Goal: Contribute content: Add original content to the website for others to see

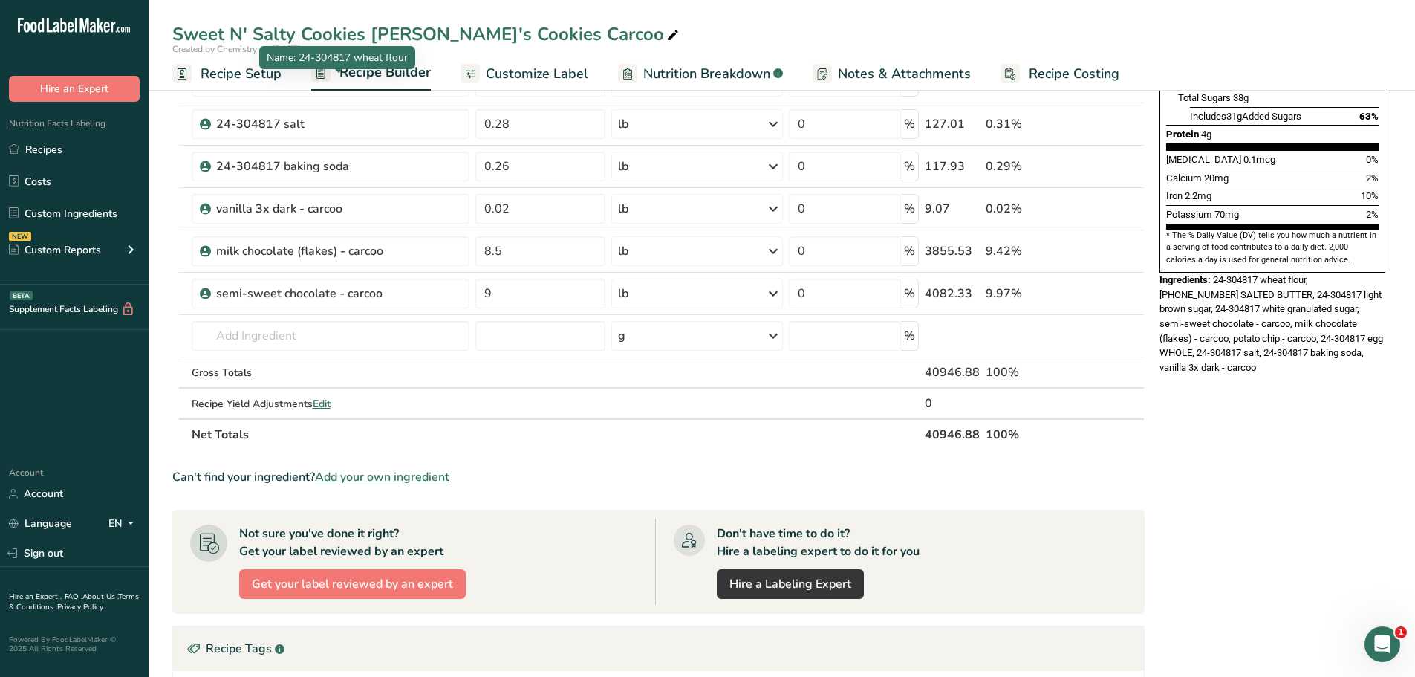
scroll to position [371, 0]
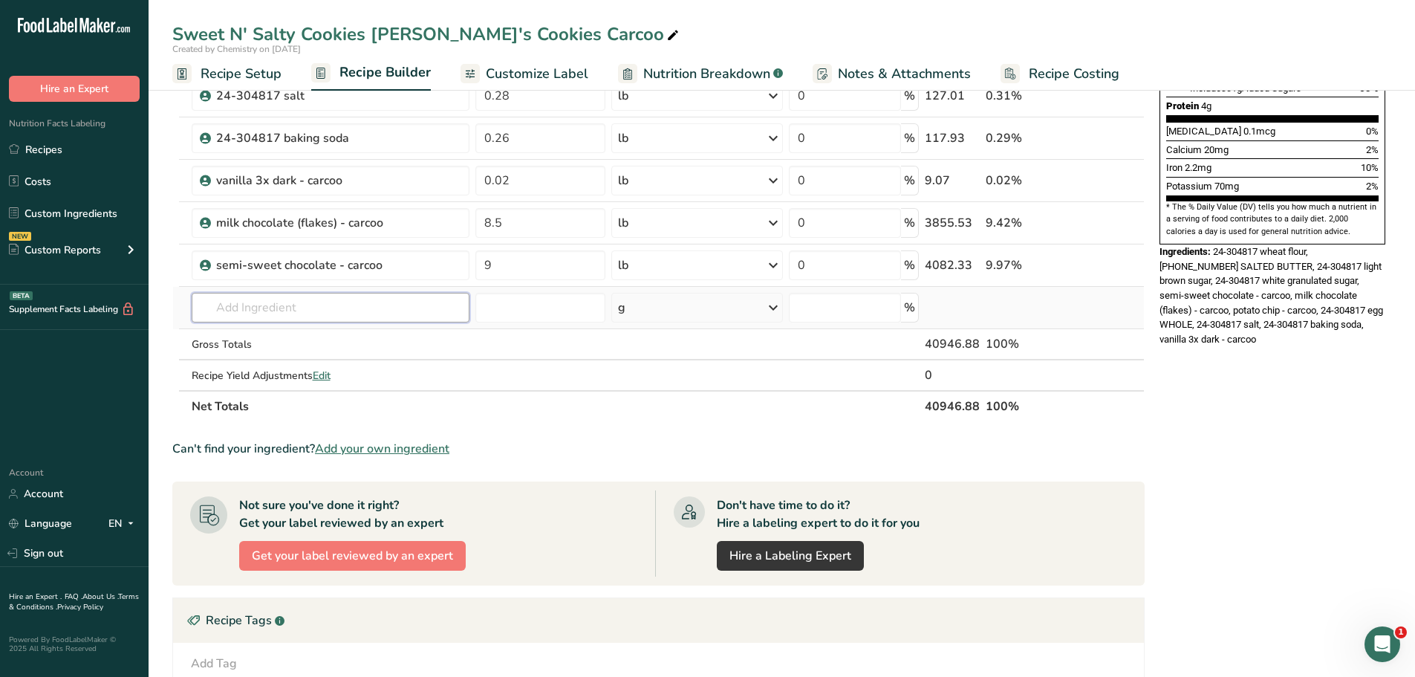
click at [318, 307] on input "text" at bounding box center [331, 308] width 278 height 30
type input "cinnamon - carcoo"
click at [295, 342] on p "cinnamon - carcoo" at bounding box center [254, 338] width 100 height 16
type input "cinnamon - carcoo"
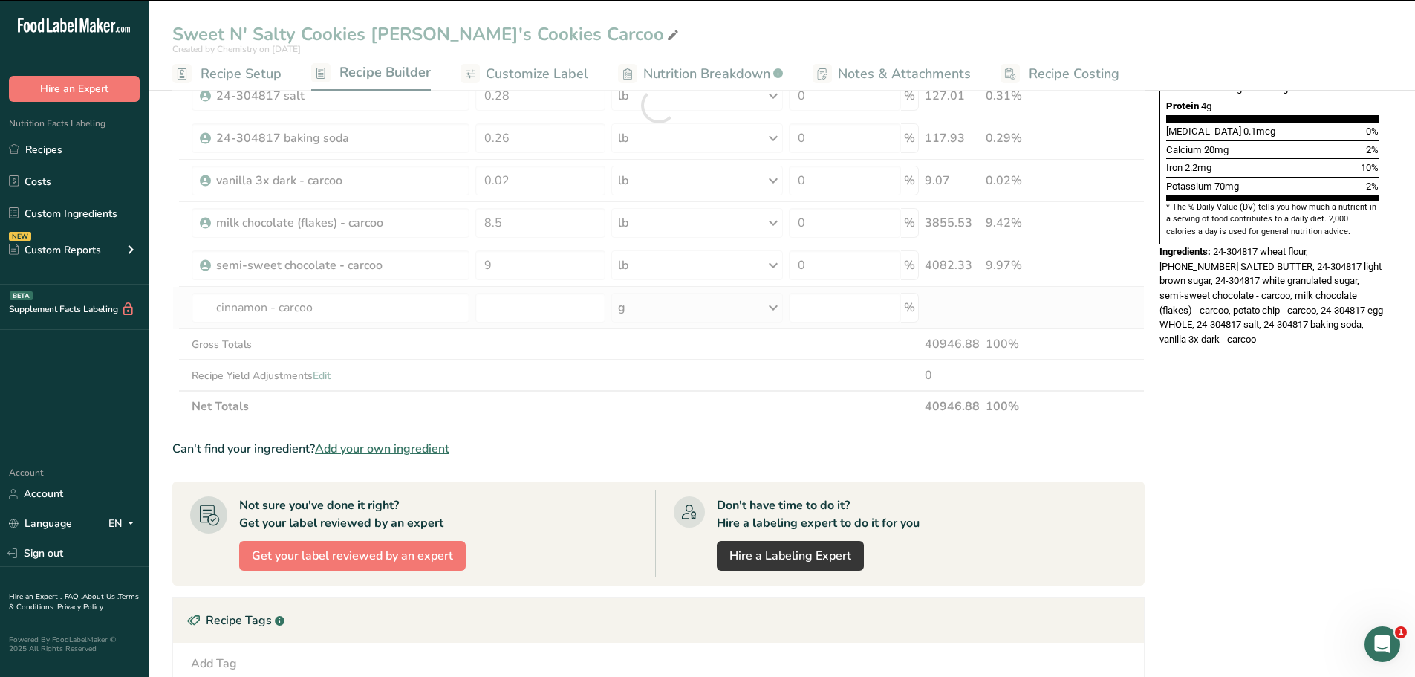
type input "0"
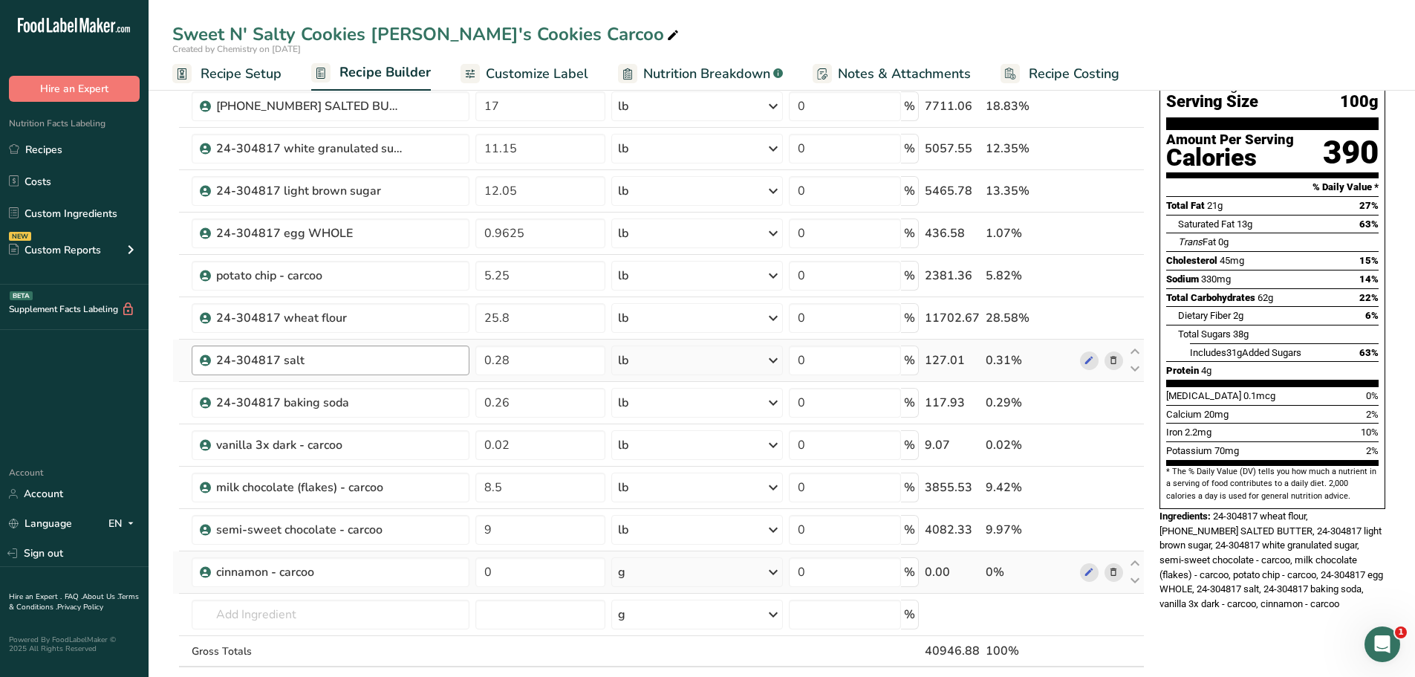
scroll to position [297, 0]
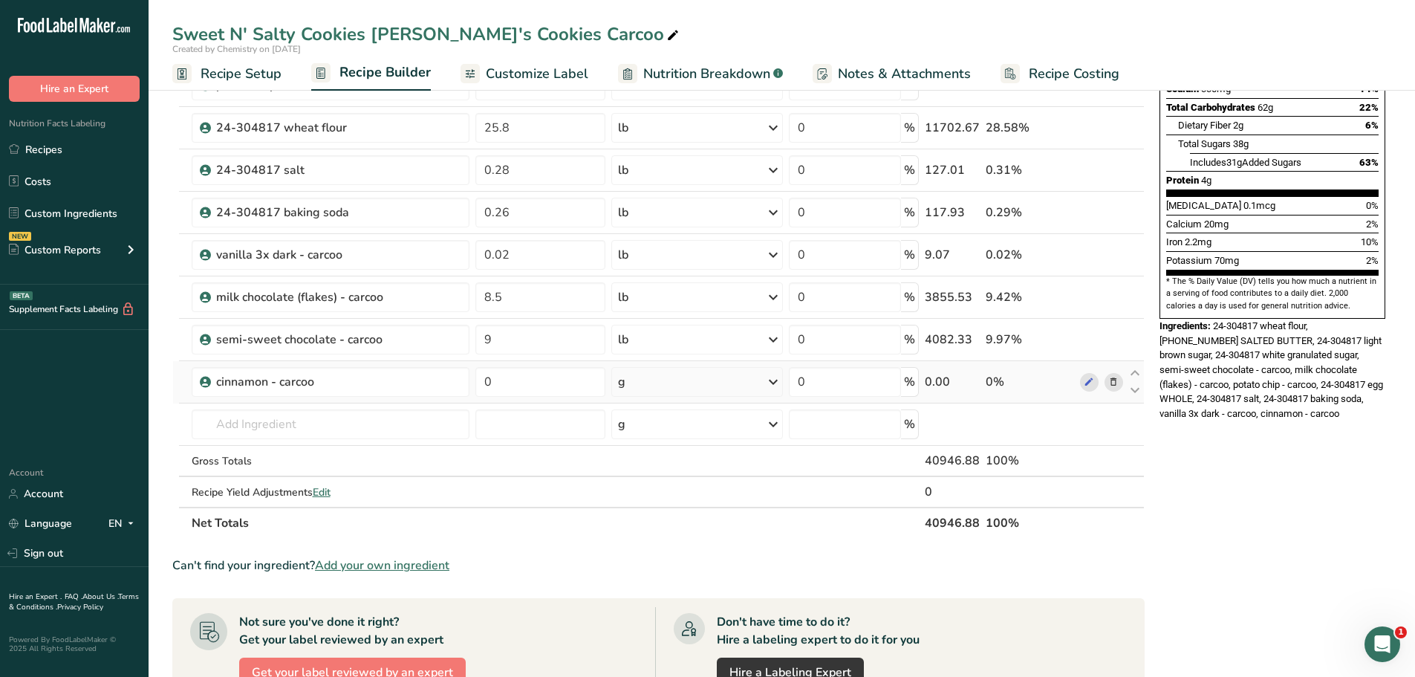
click at [1111, 383] on icon at bounding box center [1113, 382] width 10 height 16
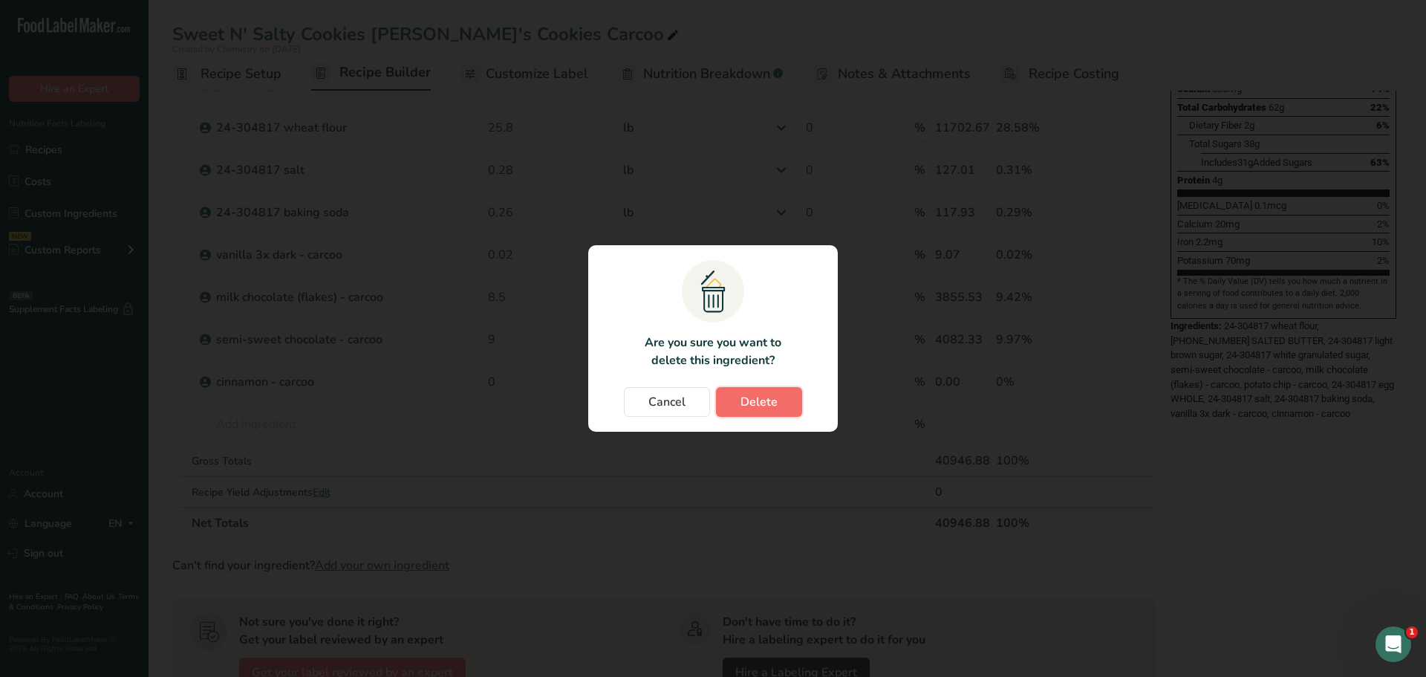
click at [747, 398] on span "Delete" at bounding box center [759, 402] width 37 height 18
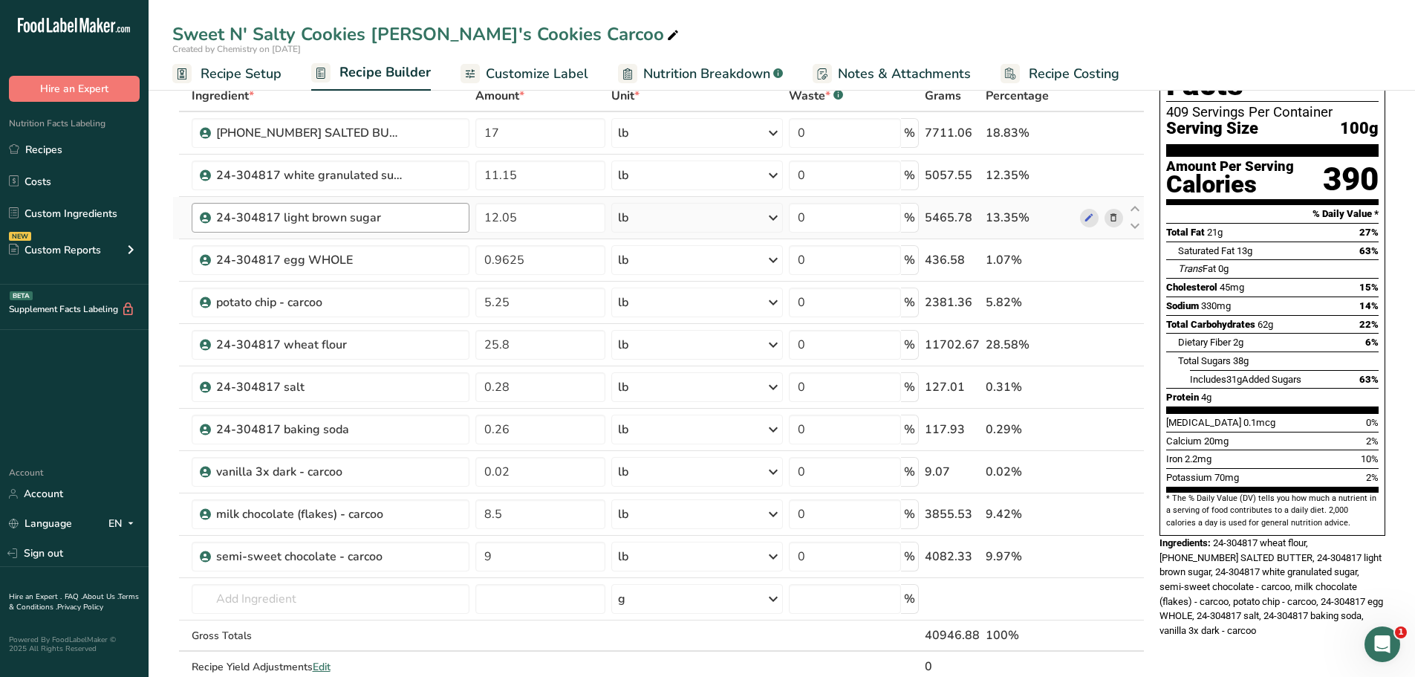
scroll to position [0, 0]
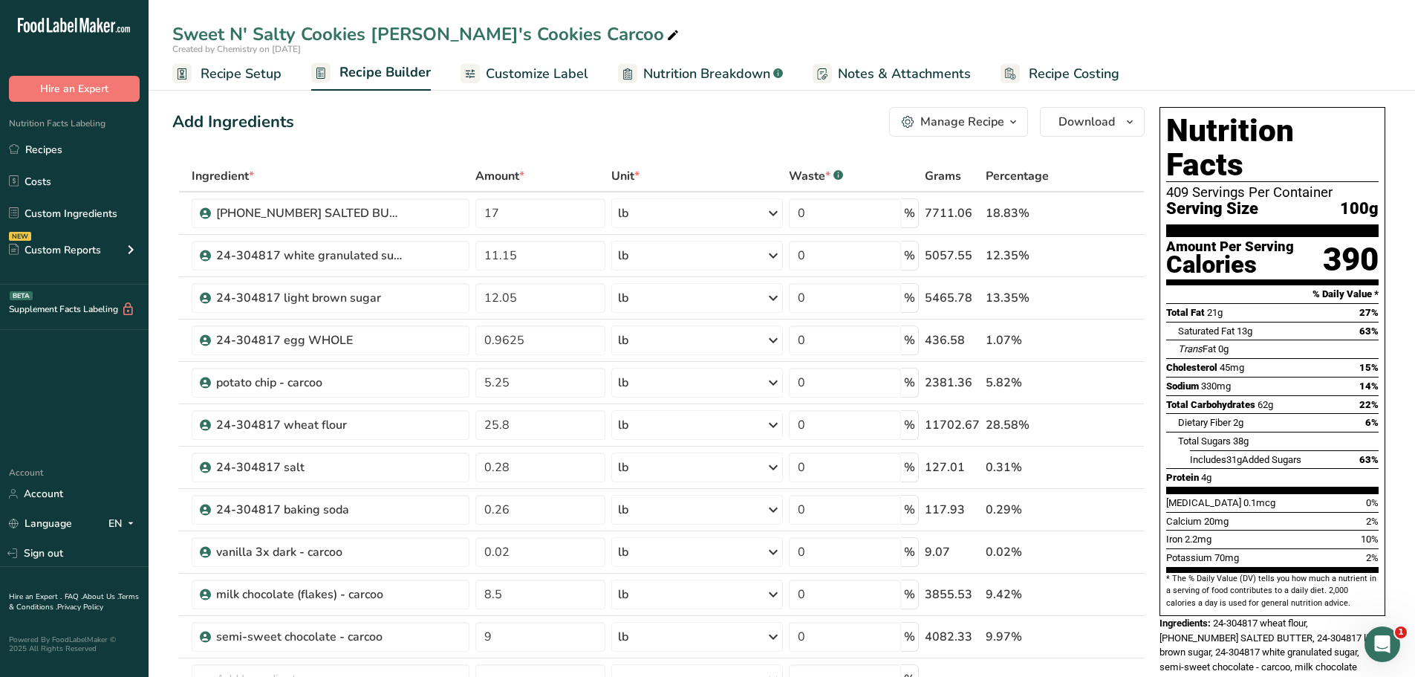
click at [542, 71] on span "Customize Label" at bounding box center [537, 74] width 103 height 20
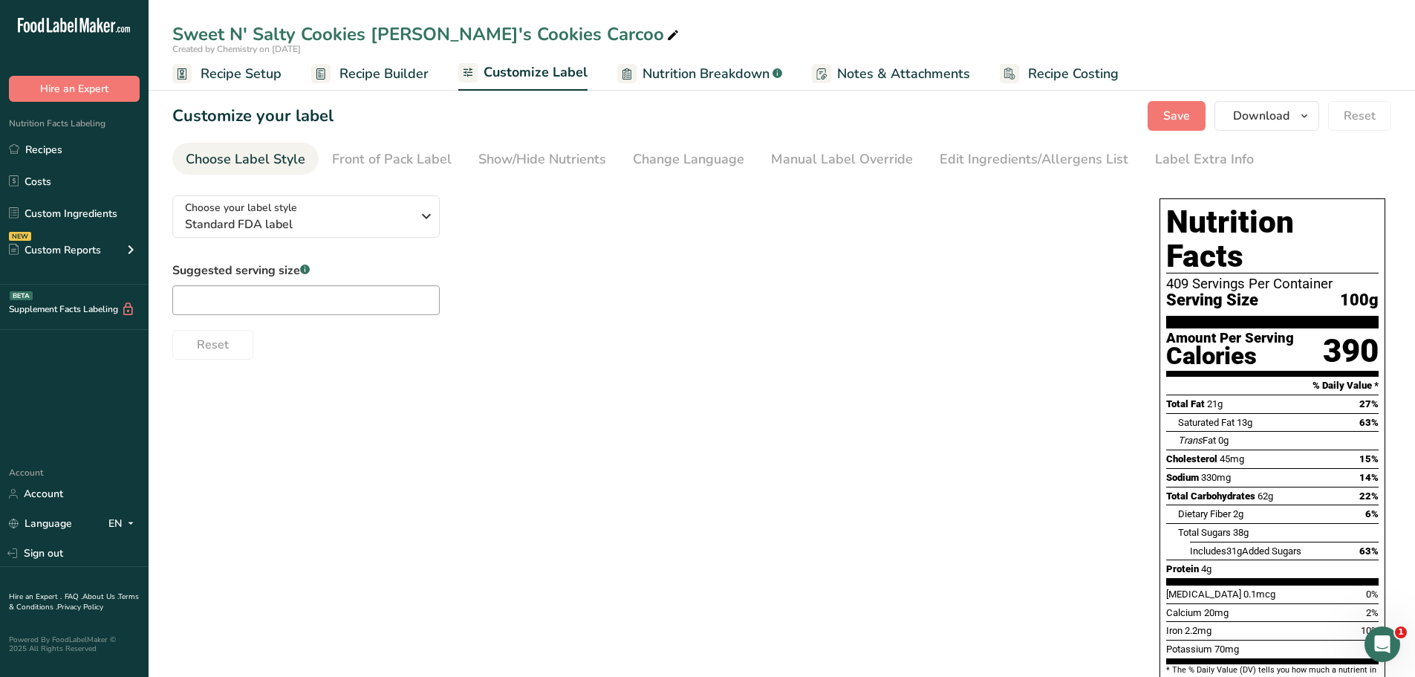
click at [683, 74] on span "Nutrition Breakdown" at bounding box center [706, 74] width 127 height 20
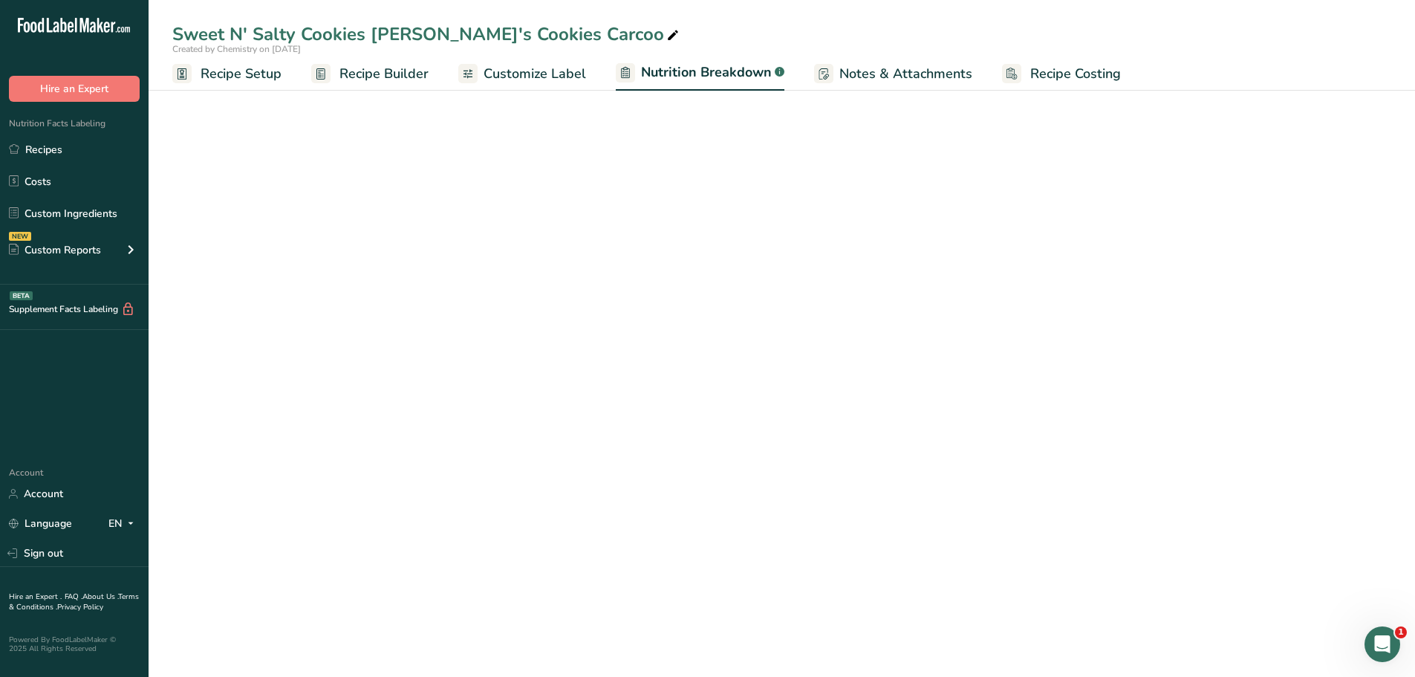
select select "Calories"
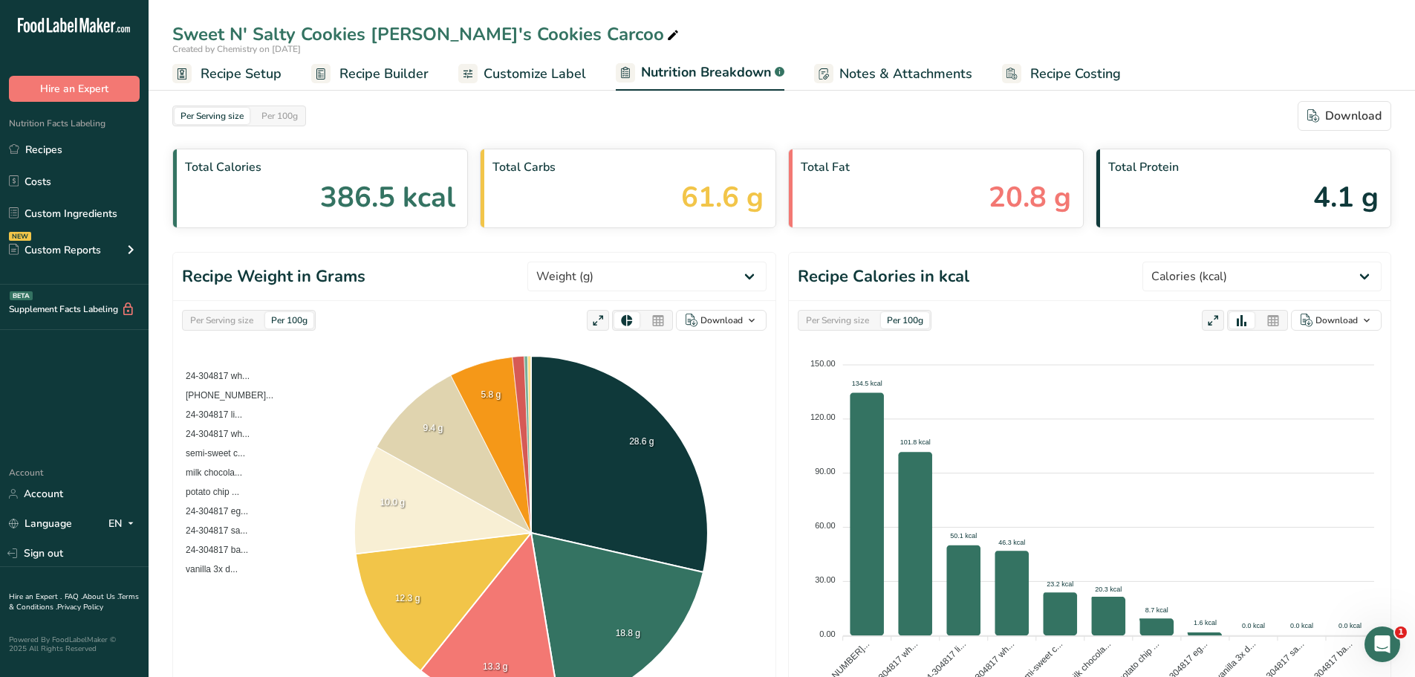
click at [520, 75] on span "Customize Label" at bounding box center [535, 74] width 103 height 20
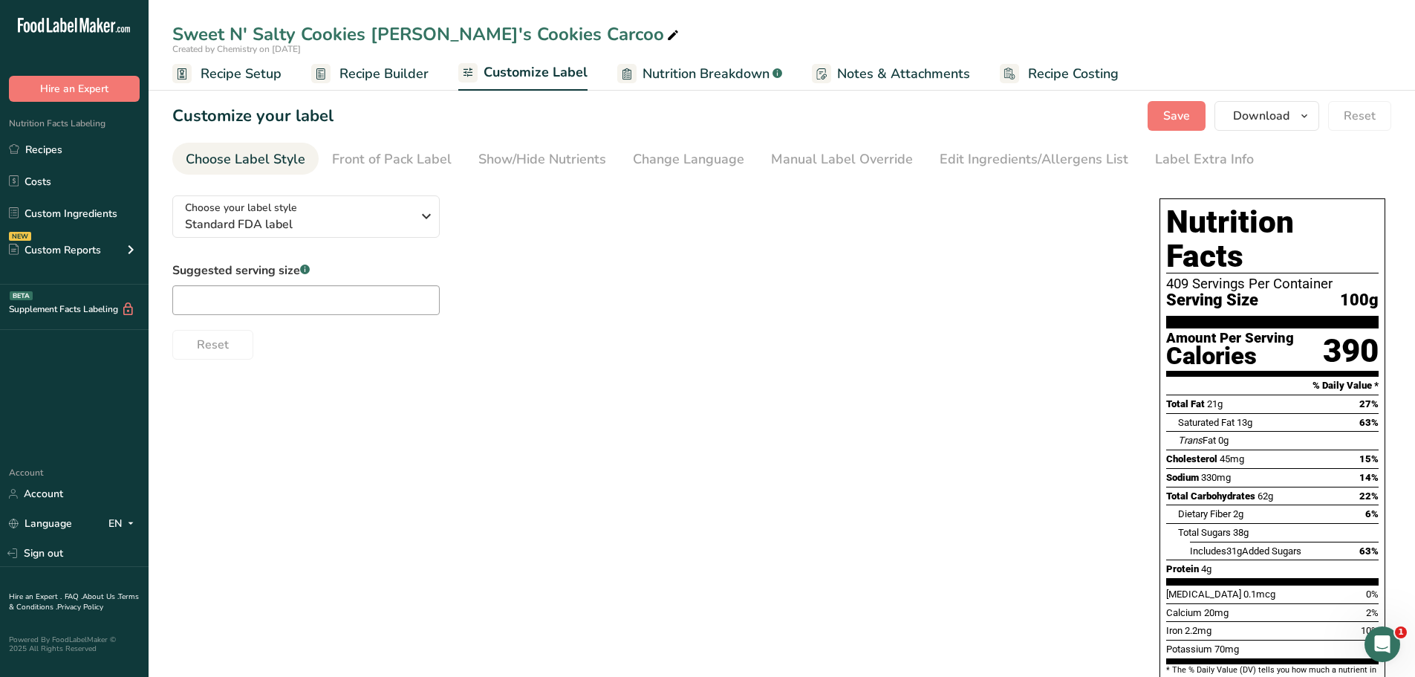
click at [375, 67] on span "Recipe Builder" at bounding box center [383, 74] width 89 height 20
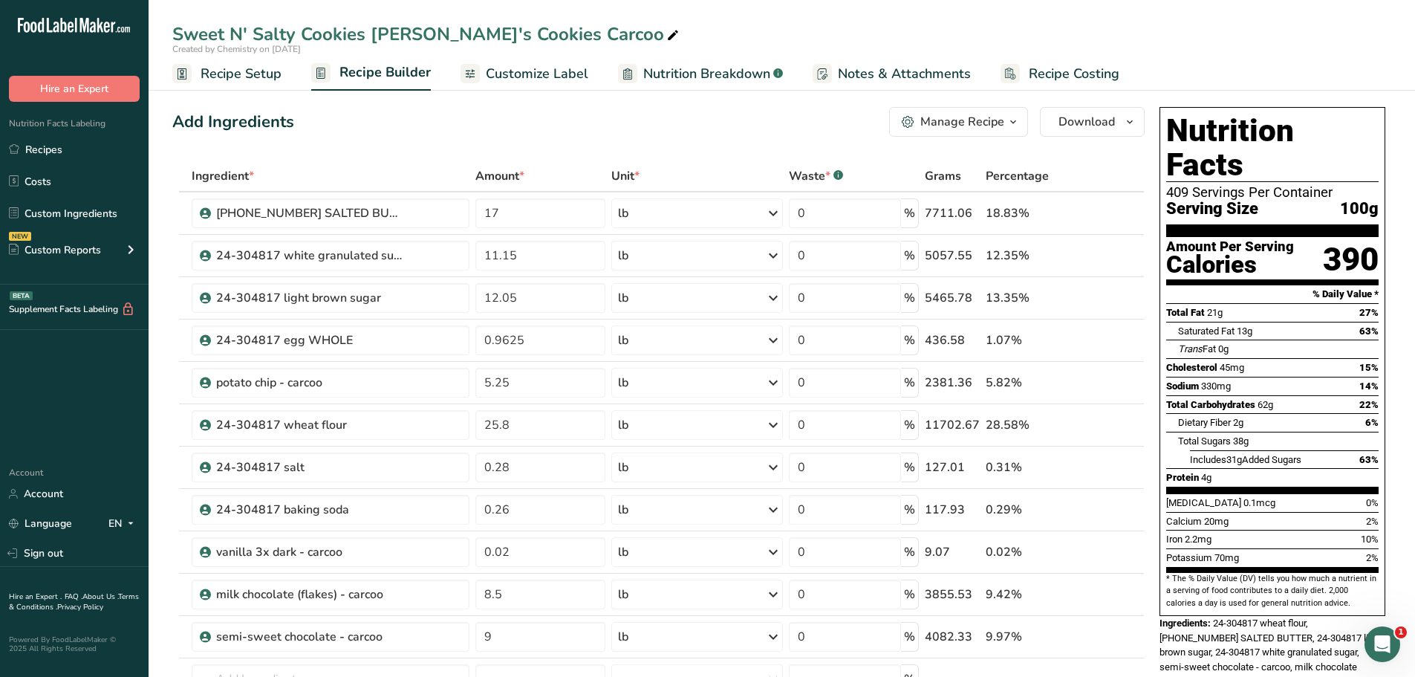
click at [514, 73] on span "Customize Label" at bounding box center [537, 74] width 103 height 20
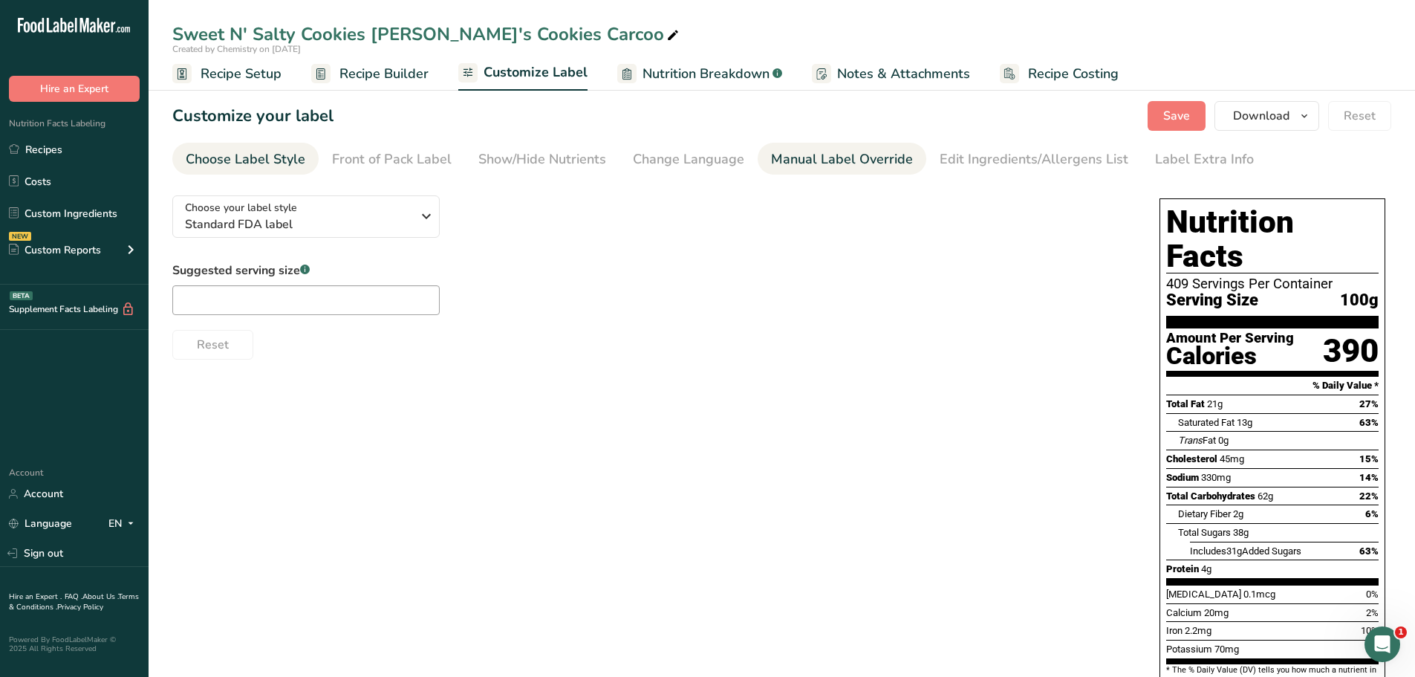
click at [828, 162] on div "Manual Label Override" at bounding box center [842, 159] width 142 height 20
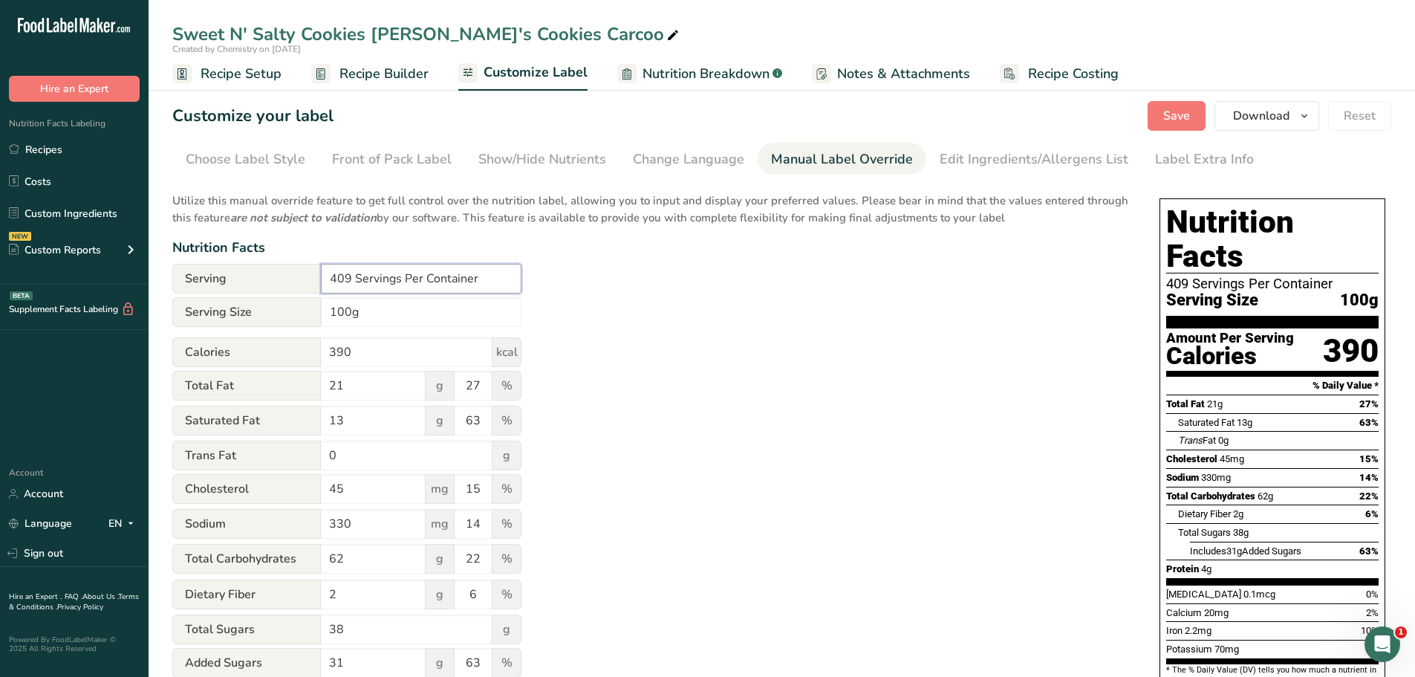
click at [350, 276] on input "409 Servings Per Container" at bounding box center [421, 279] width 201 height 30
type input "Varies Servings Per Container"
click at [1180, 120] on span "Save" at bounding box center [1176, 116] width 27 height 18
click at [51, 149] on link "Recipes" at bounding box center [74, 149] width 149 height 28
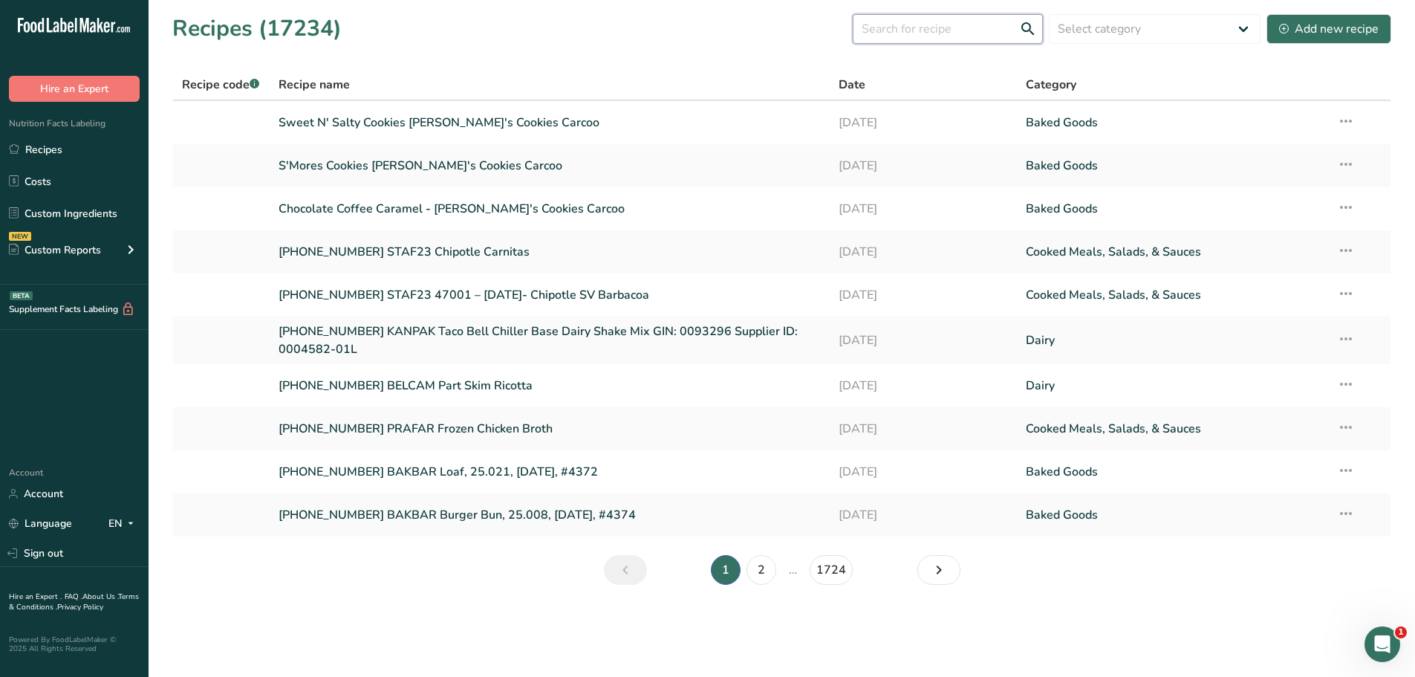
click at [916, 34] on input "text" at bounding box center [948, 29] width 190 height 30
click at [403, 161] on link "S'Mores Cookies [PERSON_NAME]'s Cookies Carcoo" at bounding box center [550, 165] width 543 height 31
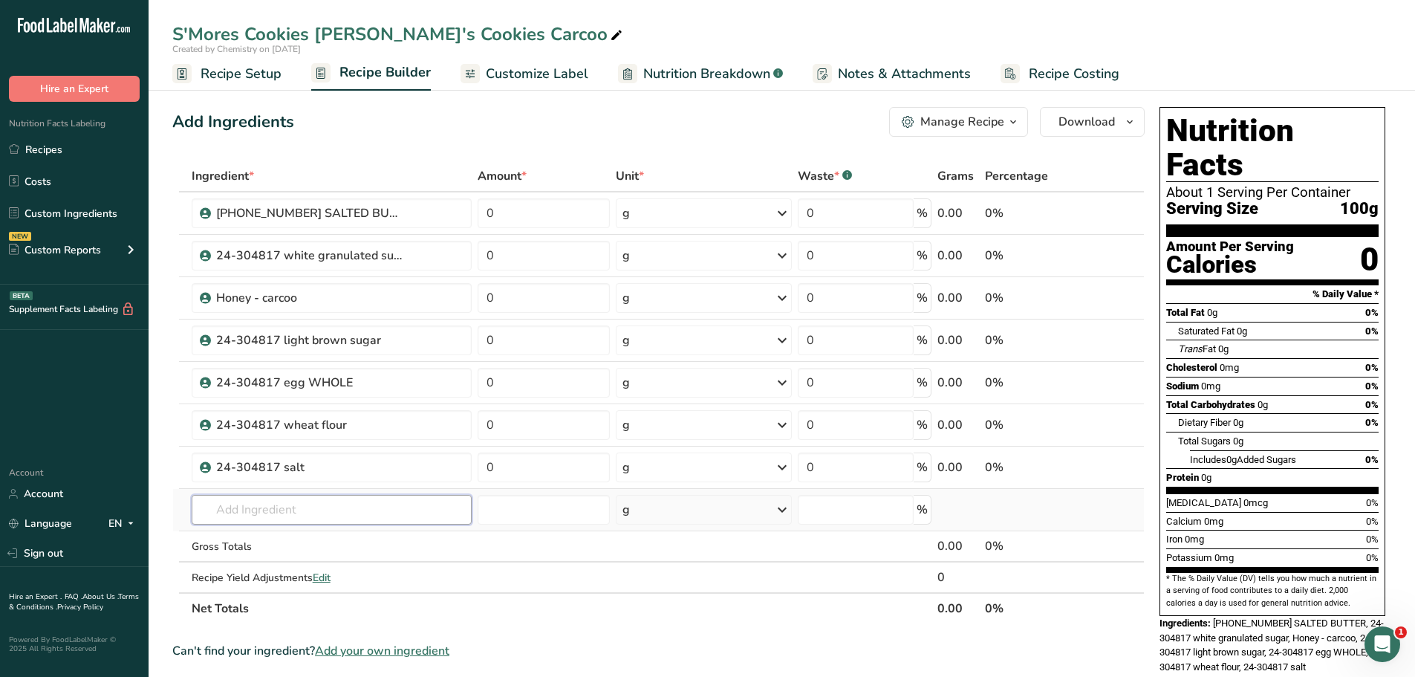
click at [329, 505] on input "text" at bounding box center [332, 510] width 280 height 30
type input "cinnamon - carcoo"
click at [312, 534] on div "cinnamon - carcoo" at bounding box center [320, 540] width 233 height 16
type input "cinnamon - carcoo"
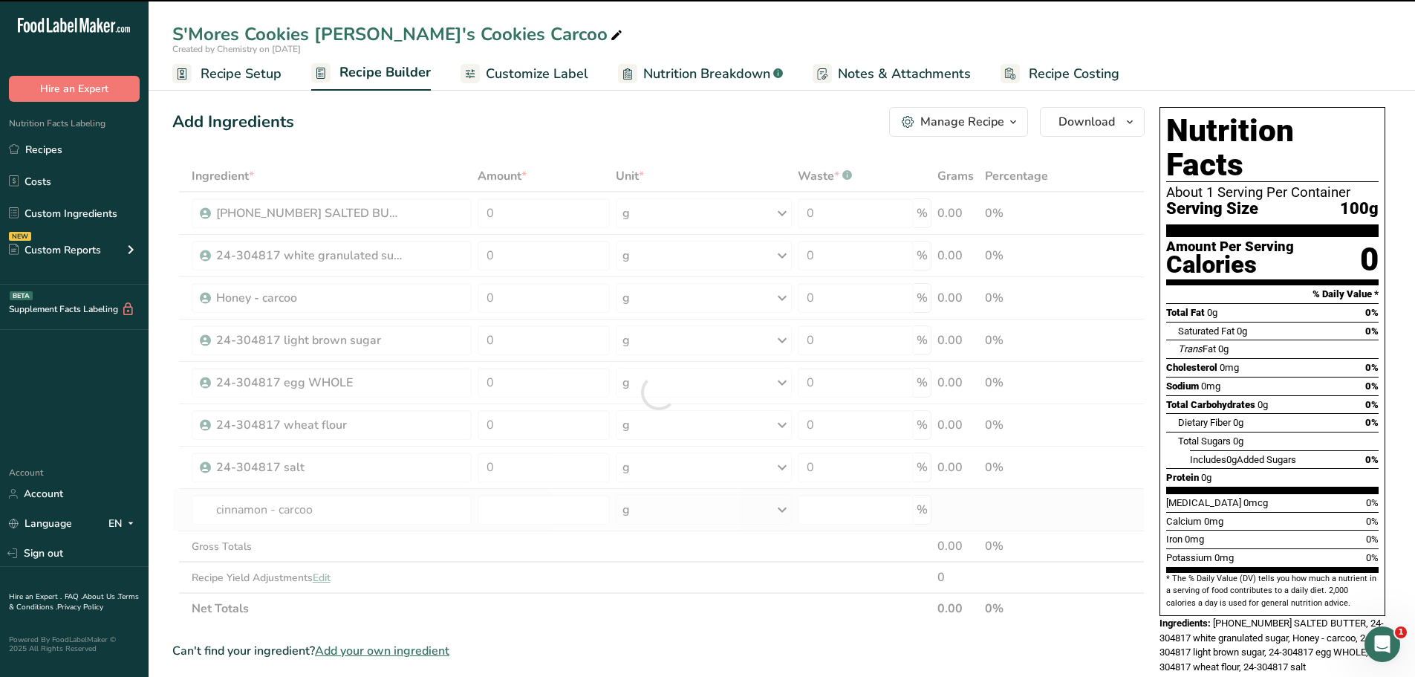
type input "0"
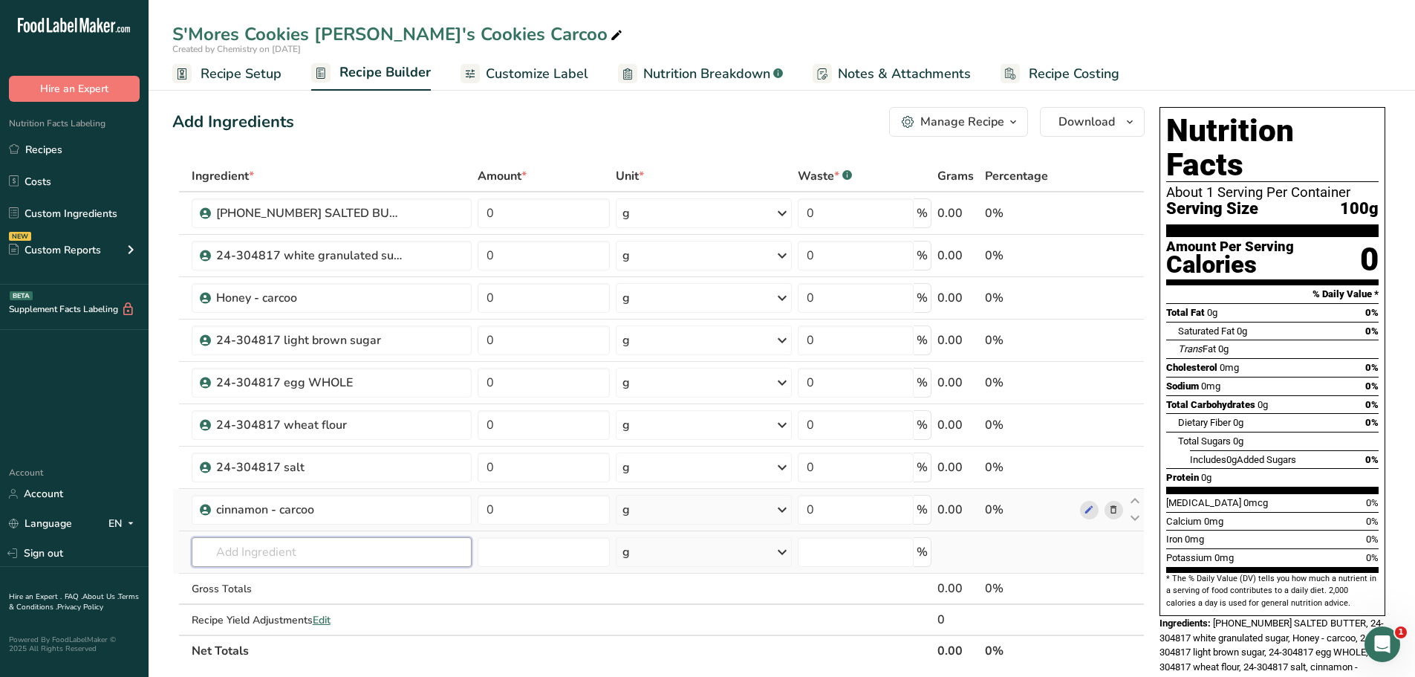
click at [309, 547] on input "text" at bounding box center [332, 552] width 280 height 30
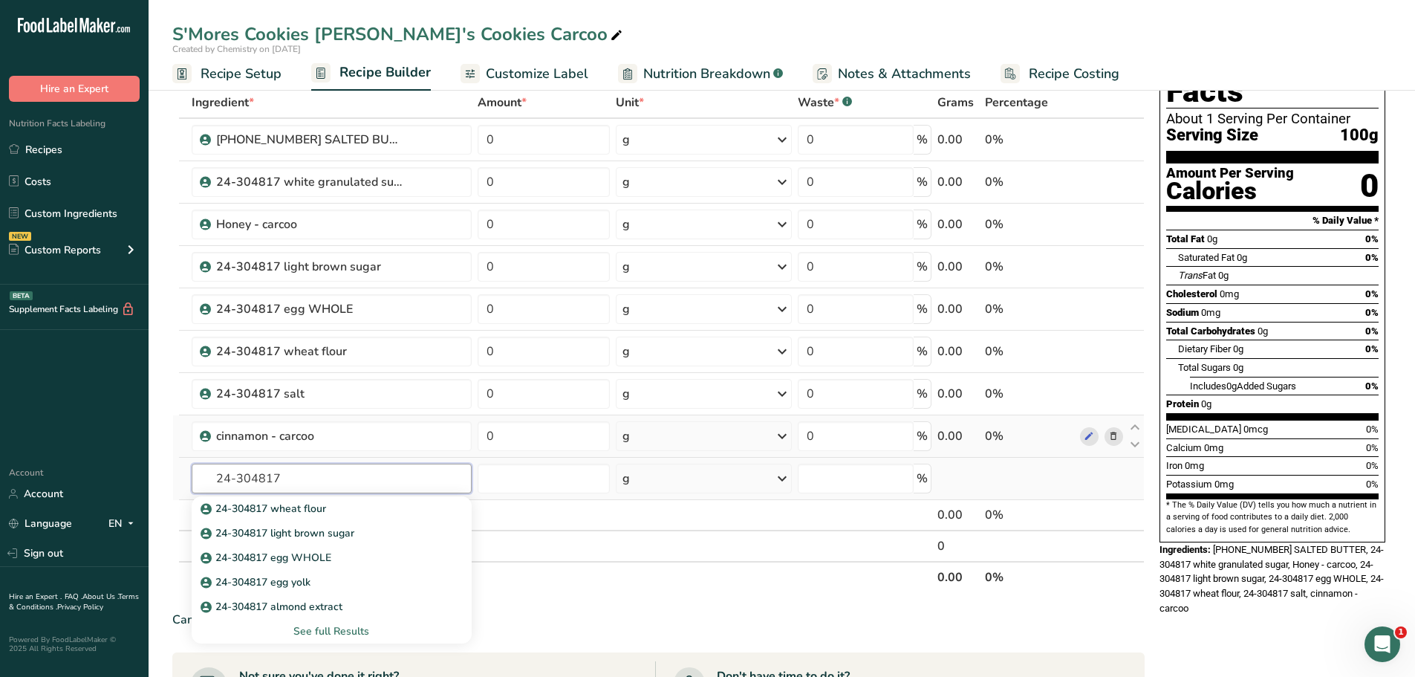
scroll to position [74, 0]
type input "24-304817"
click at [316, 627] on div "See full Results" at bounding box center [332, 631] width 256 height 16
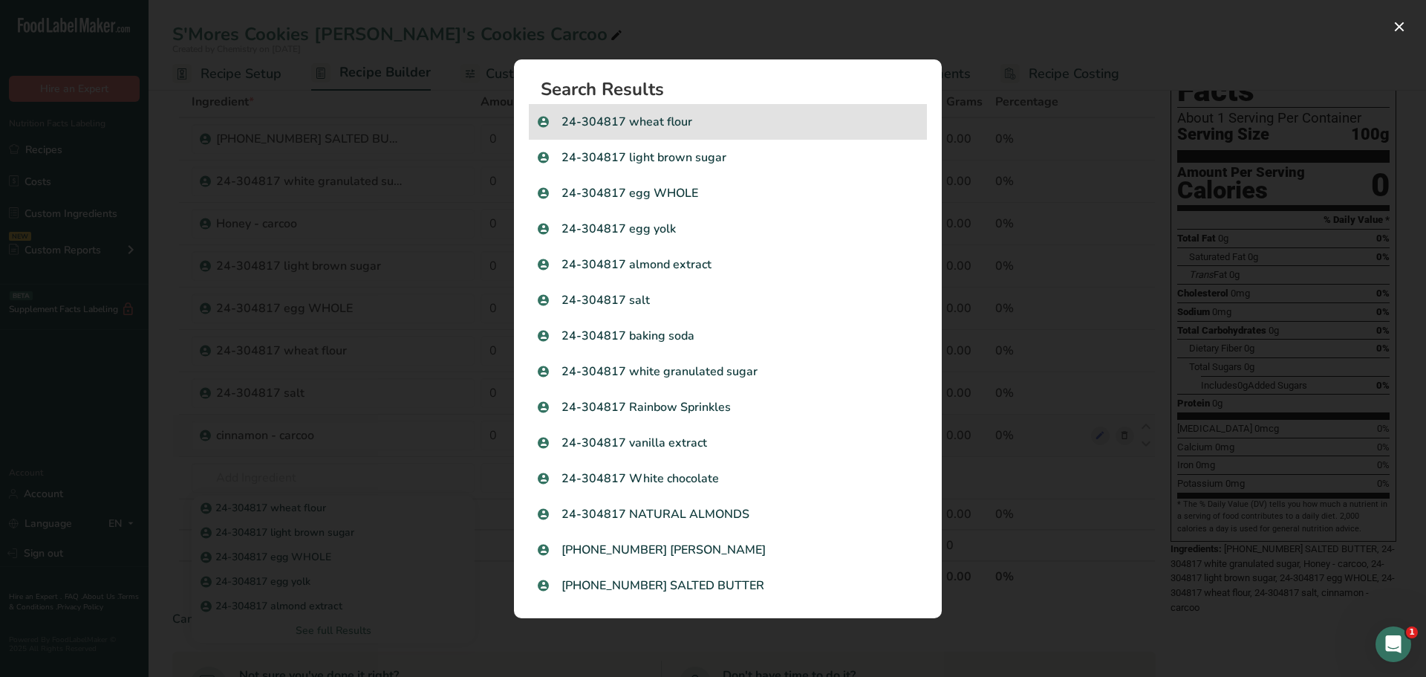
click at [686, 129] on p "24-304817 wheat flour" at bounding box center [728, 122] width 380 height 18
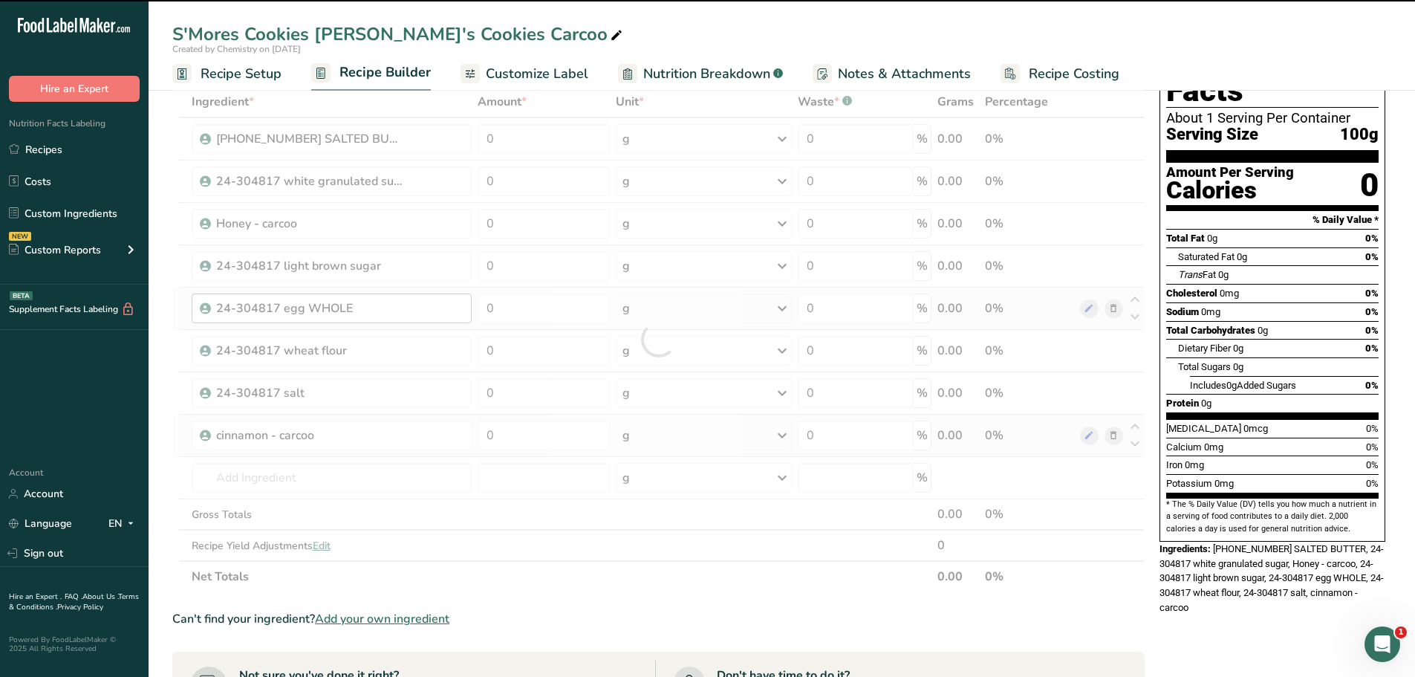
type input "0"
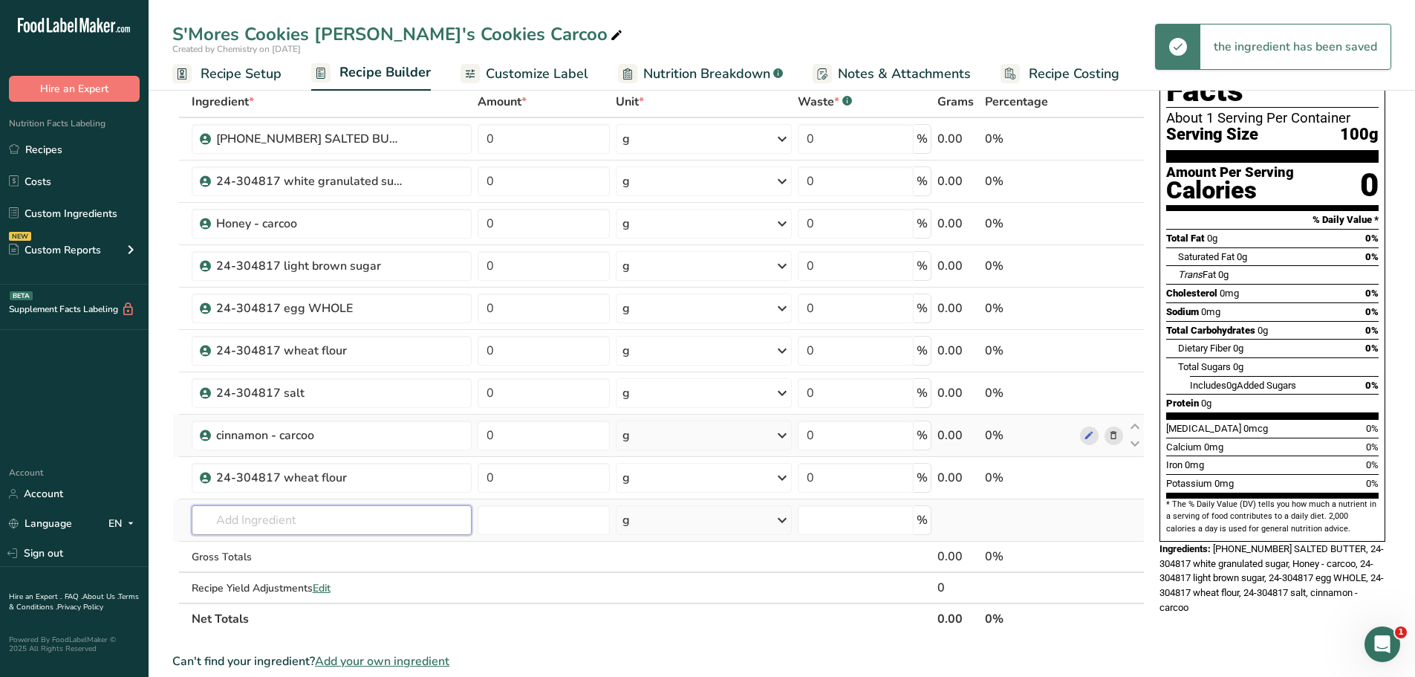
click at [339, 522] on input "text" at bounding box center [332, 520] width 280 height 30
click at [1114, 476] on icon at bounding box center [1113, 478] width 10 height 16
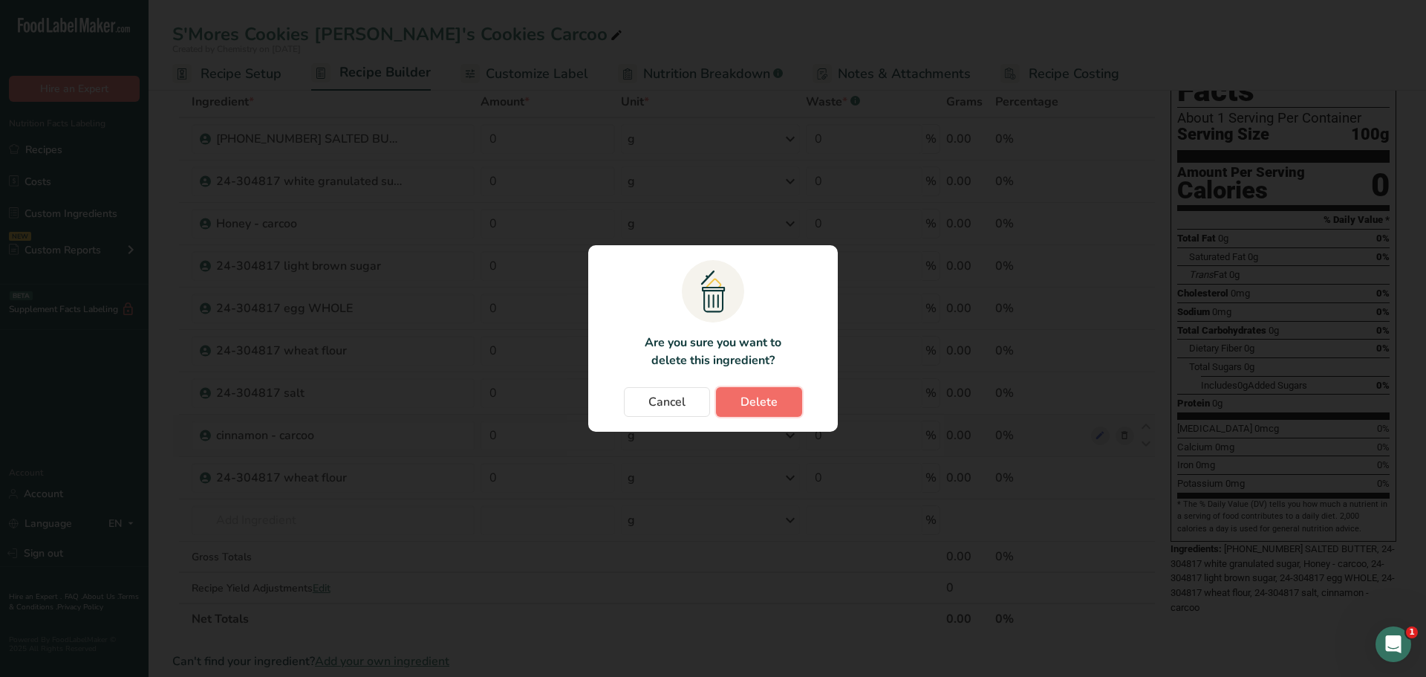
click at [780, 391] on button "Delete" at bounding box center [759, 402] width 86 height 30
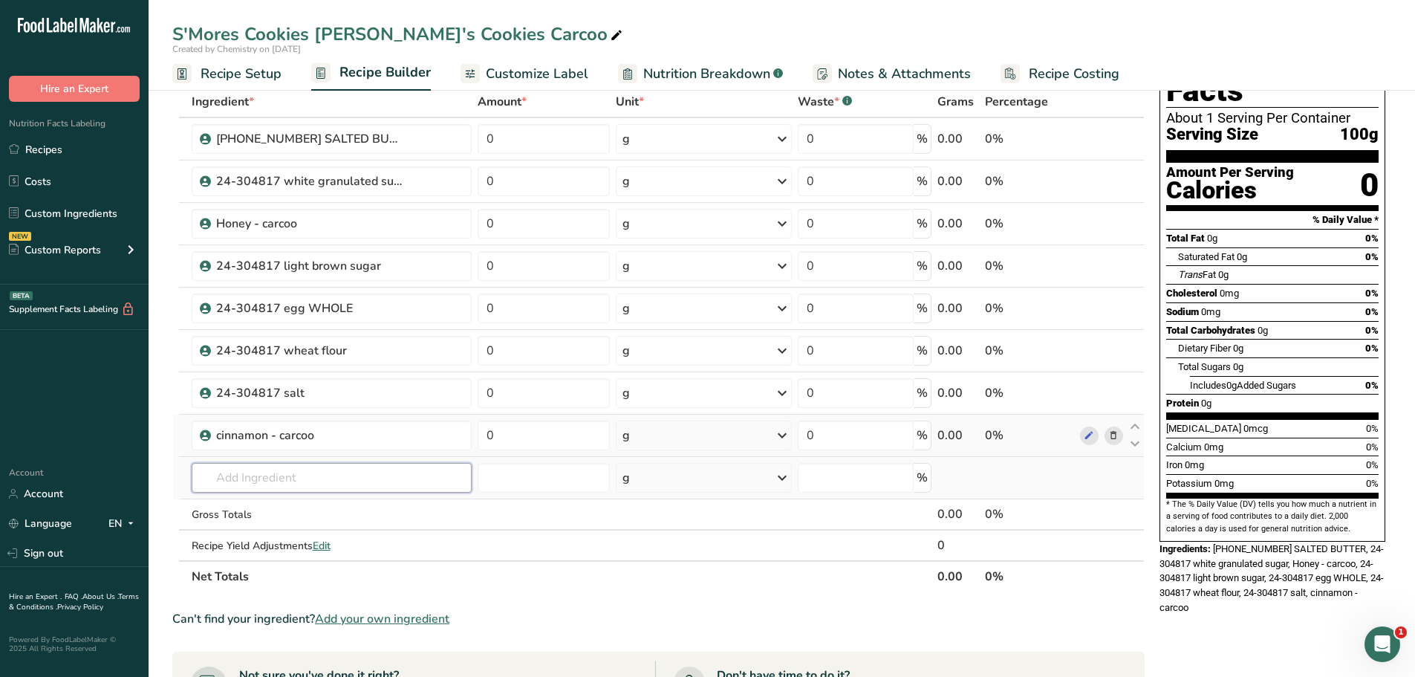
click at [275, 484] on input "text" at bounding box center [332, 478] width 280 height 30
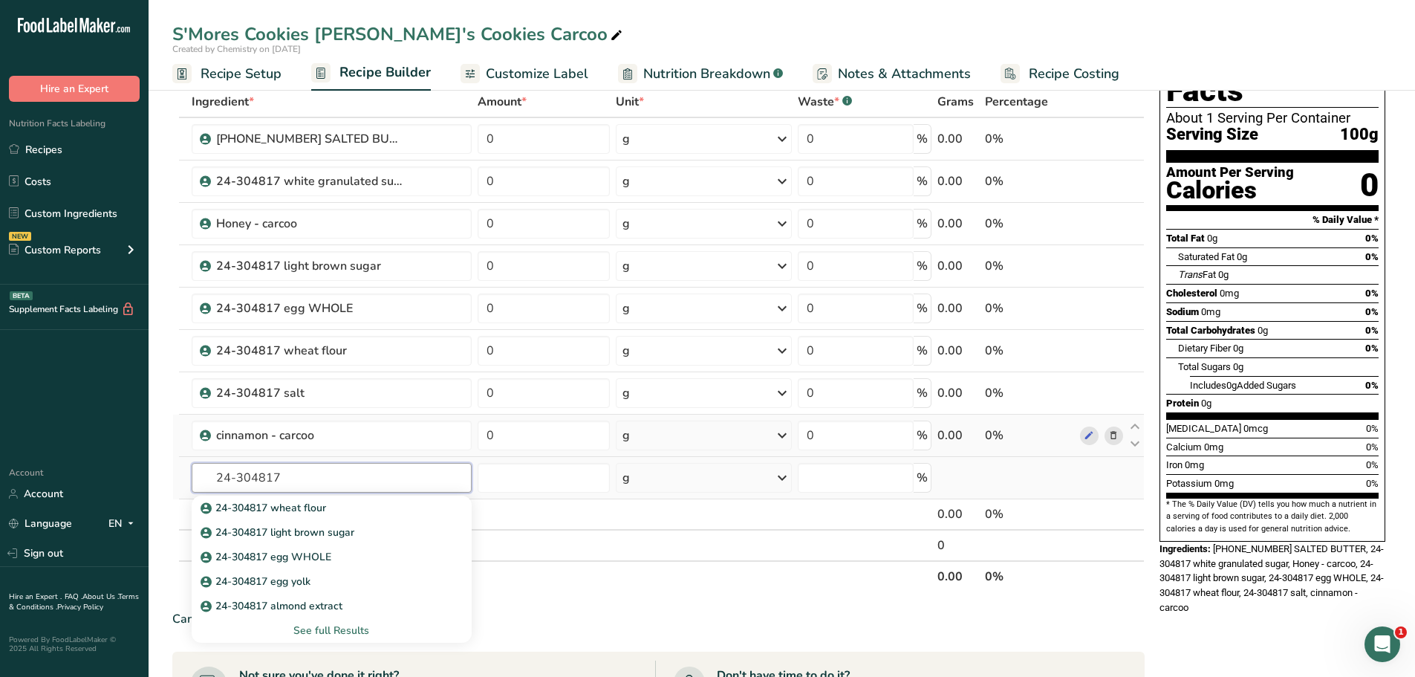
type input "24-304817"
click at [354, 632] on div "See full Results" at bounding box center [332, 631] width 256 height 16
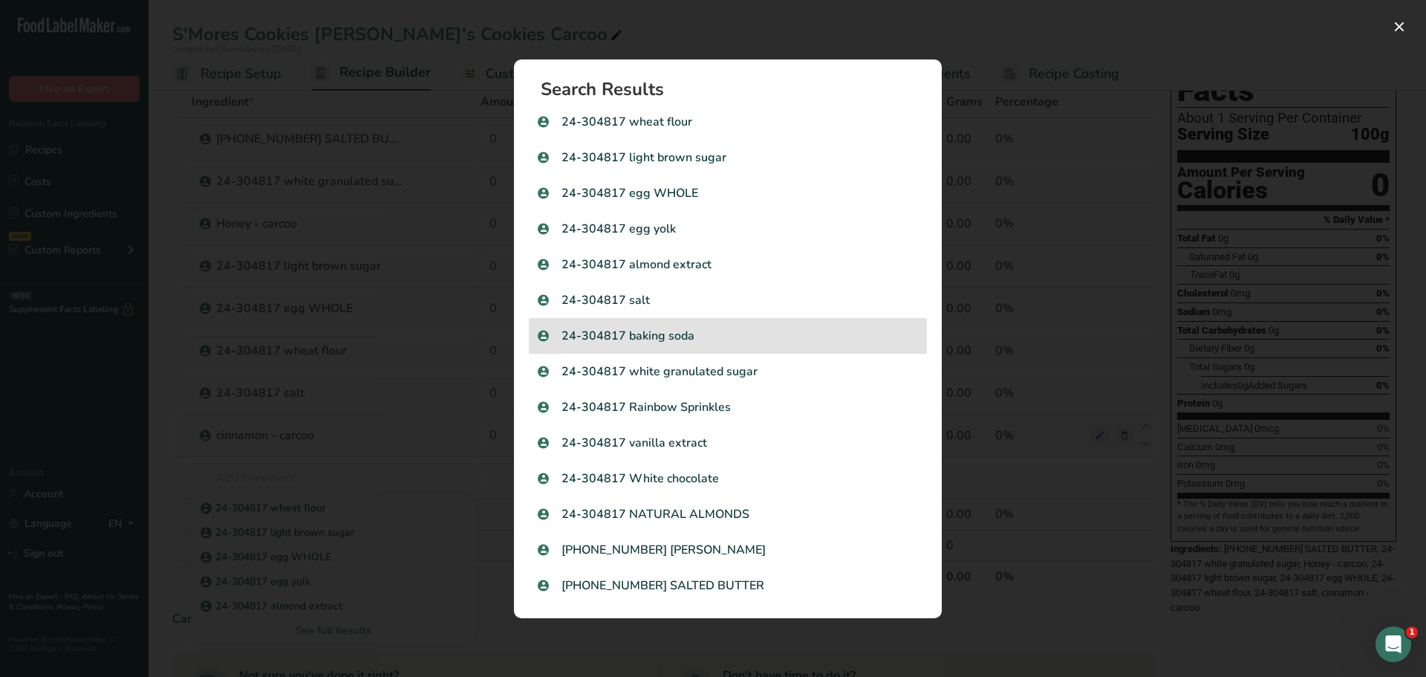
click at [643, 327] on p "24-304817 baking soda" at bounding box center [728, 336] width 380 height 18
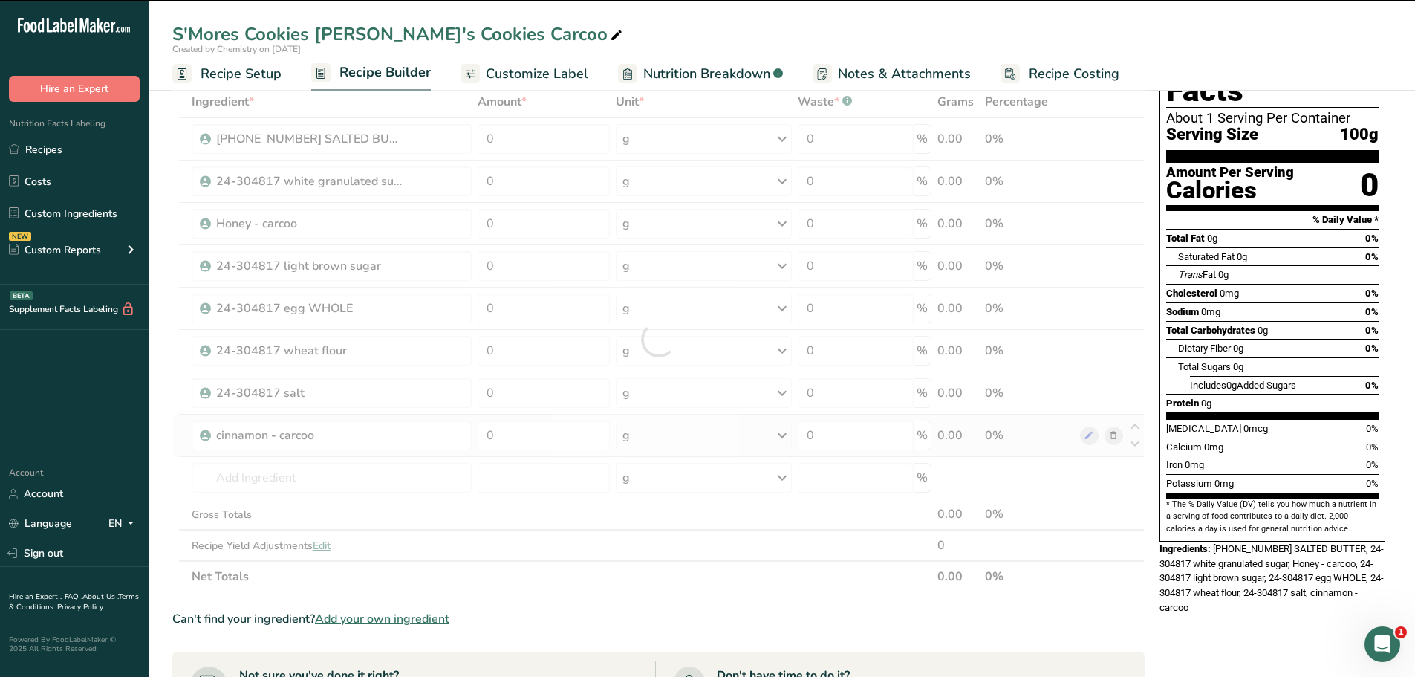
type input "0"
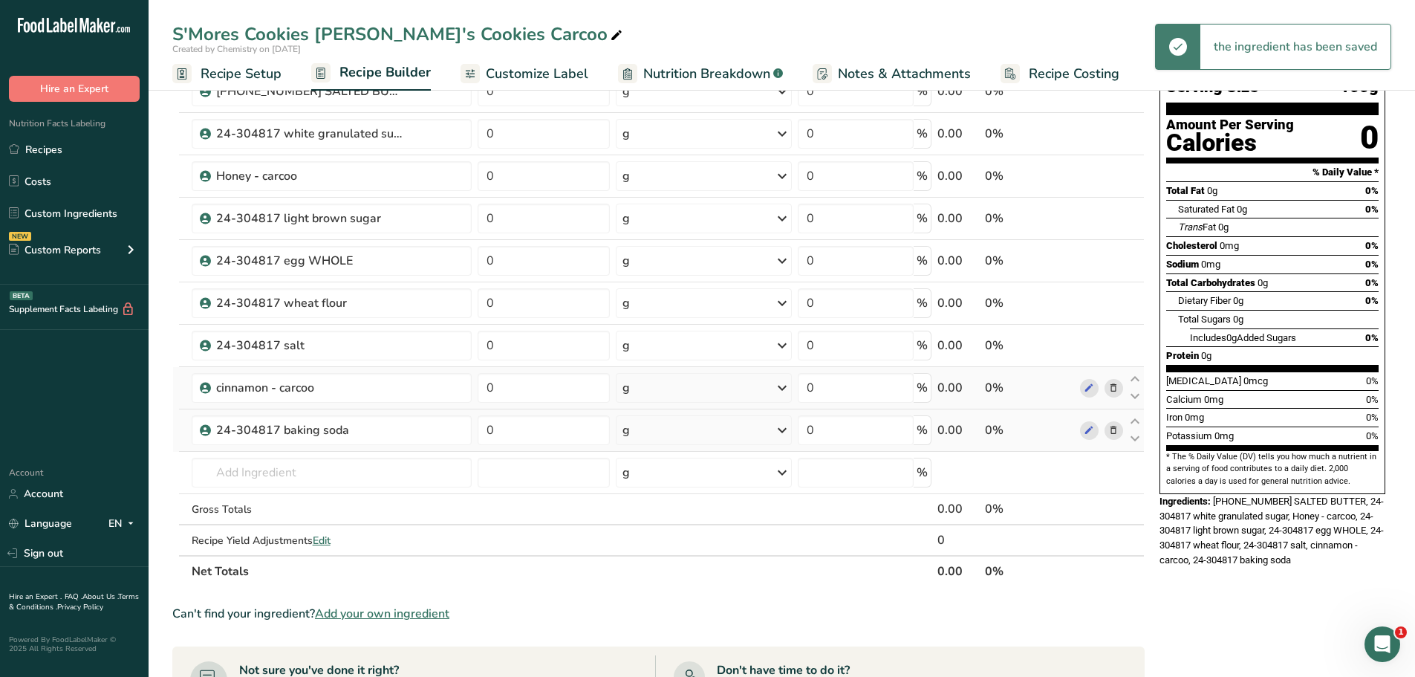
scroll to position [149, 0]
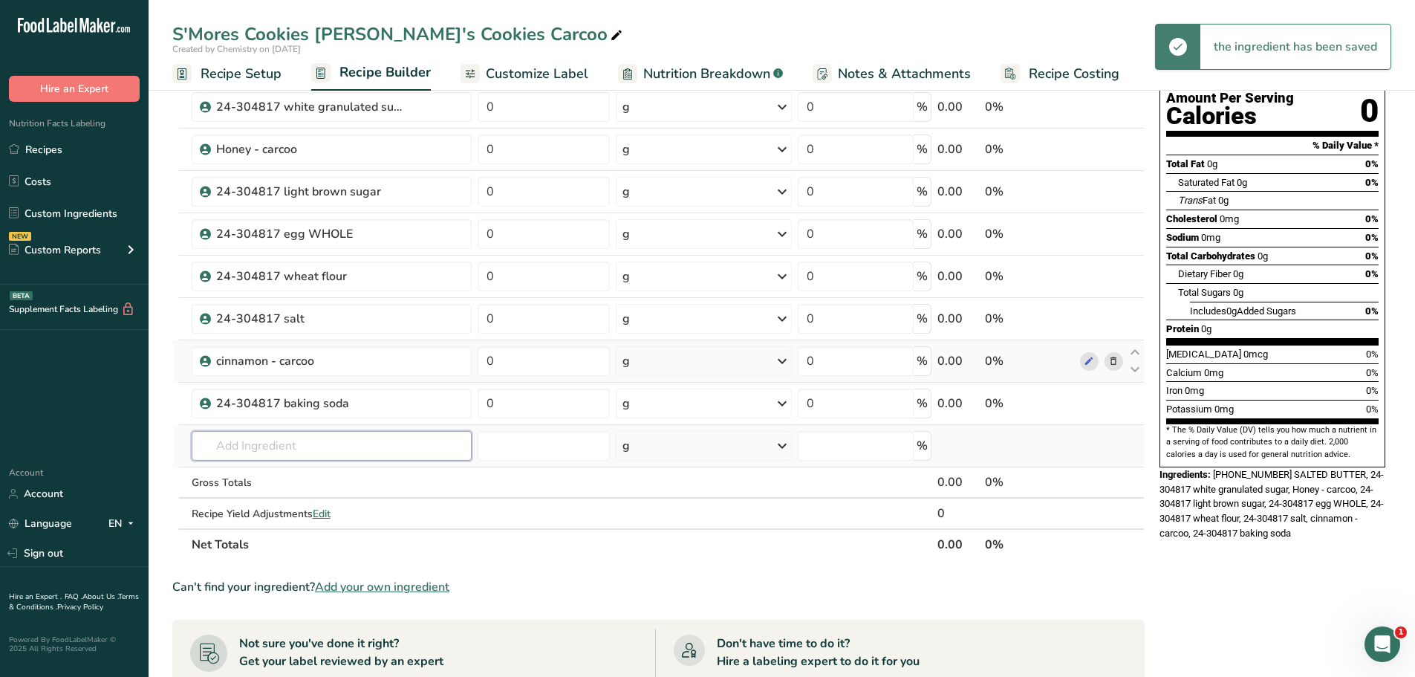
click at [349, 438] on input "text" at bounding box center [332, 446] width 280 height 30
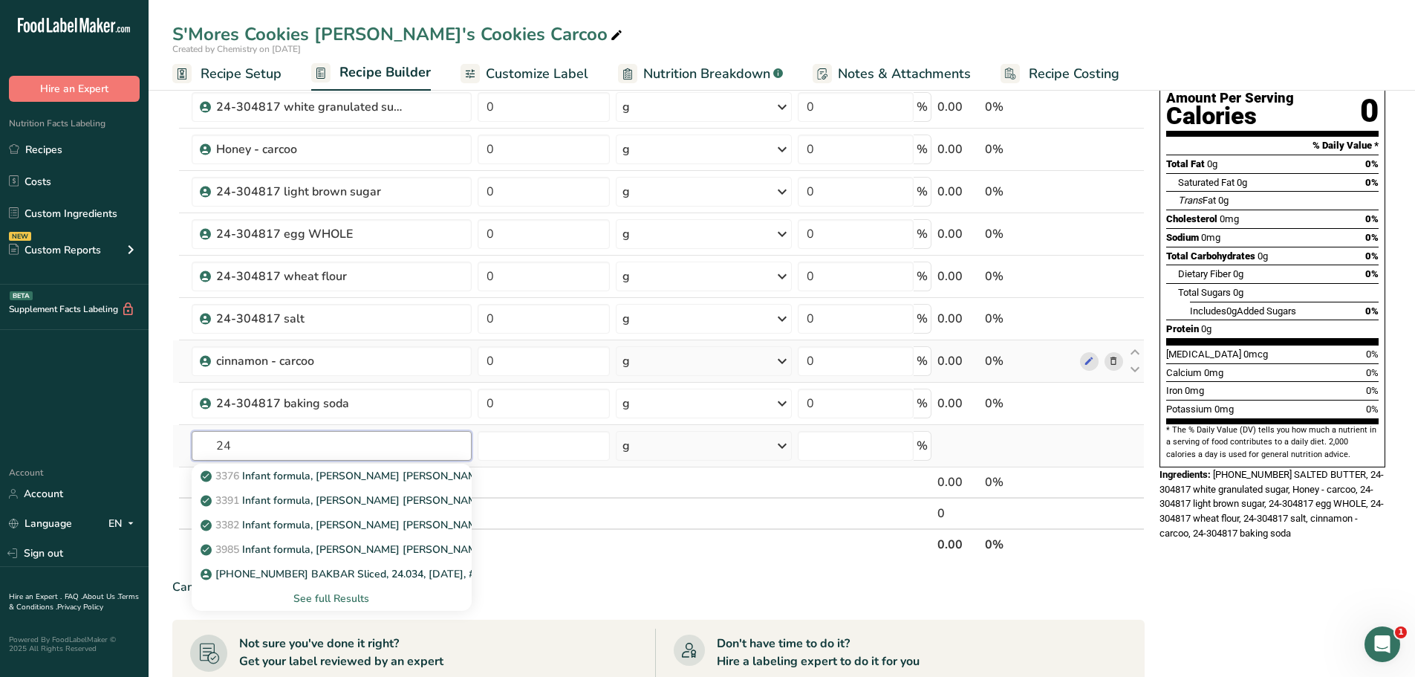
type input "2"
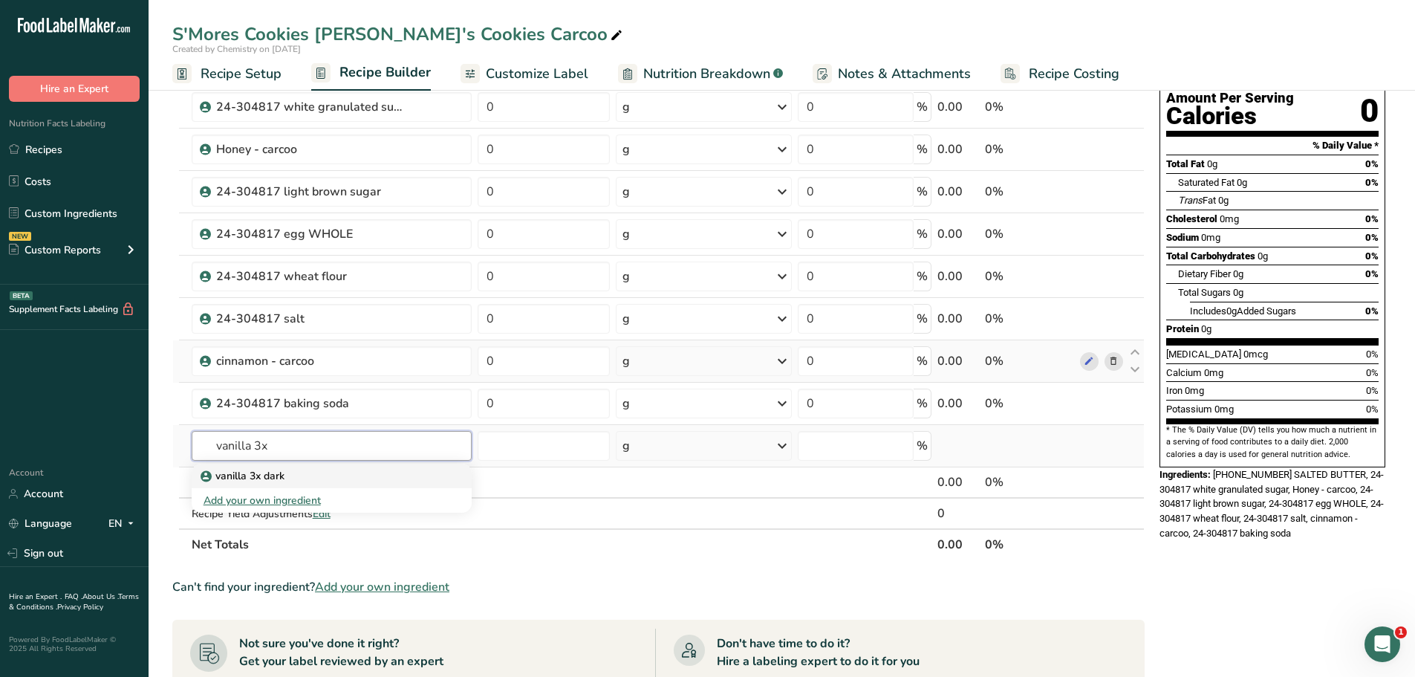
type input "vanilla 3x"
click at [333, 472] on div "vanilla 3x dark" at bounding box center [320, 476] width 233 height 16
type input "vanilla 3x dark"
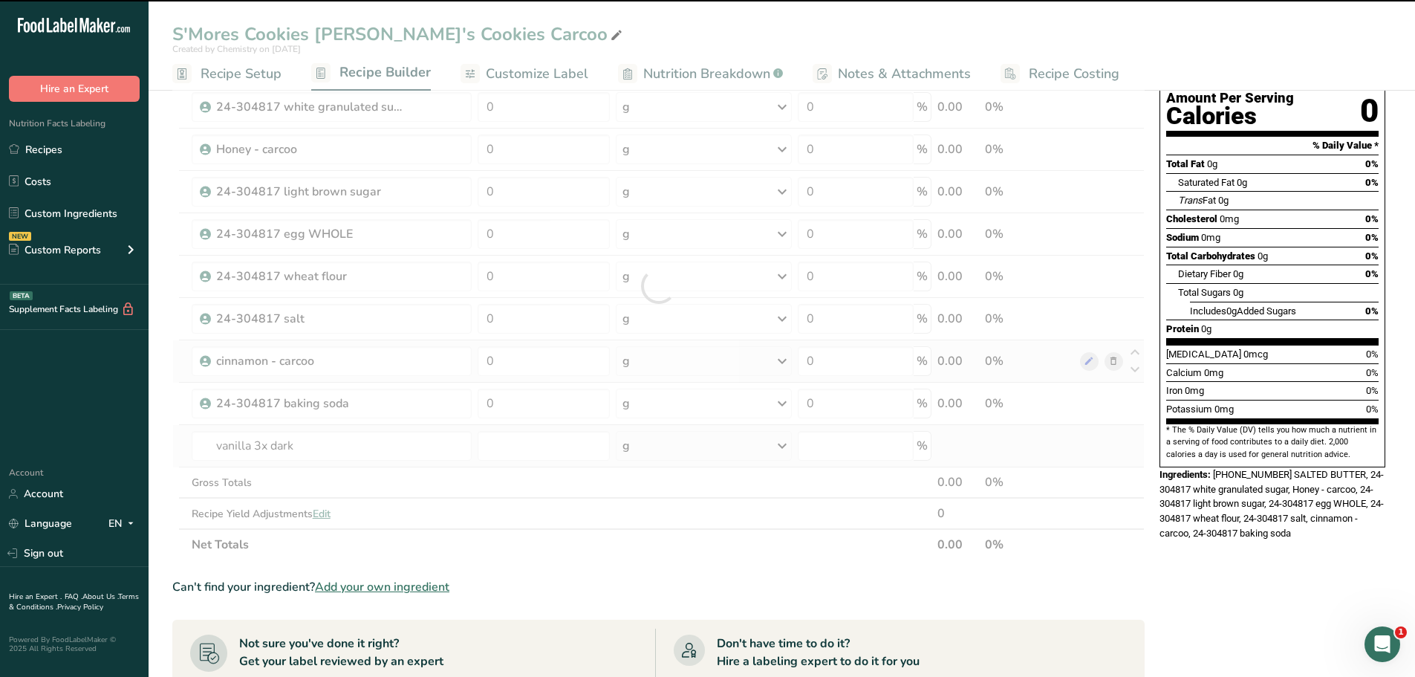
type input "0"
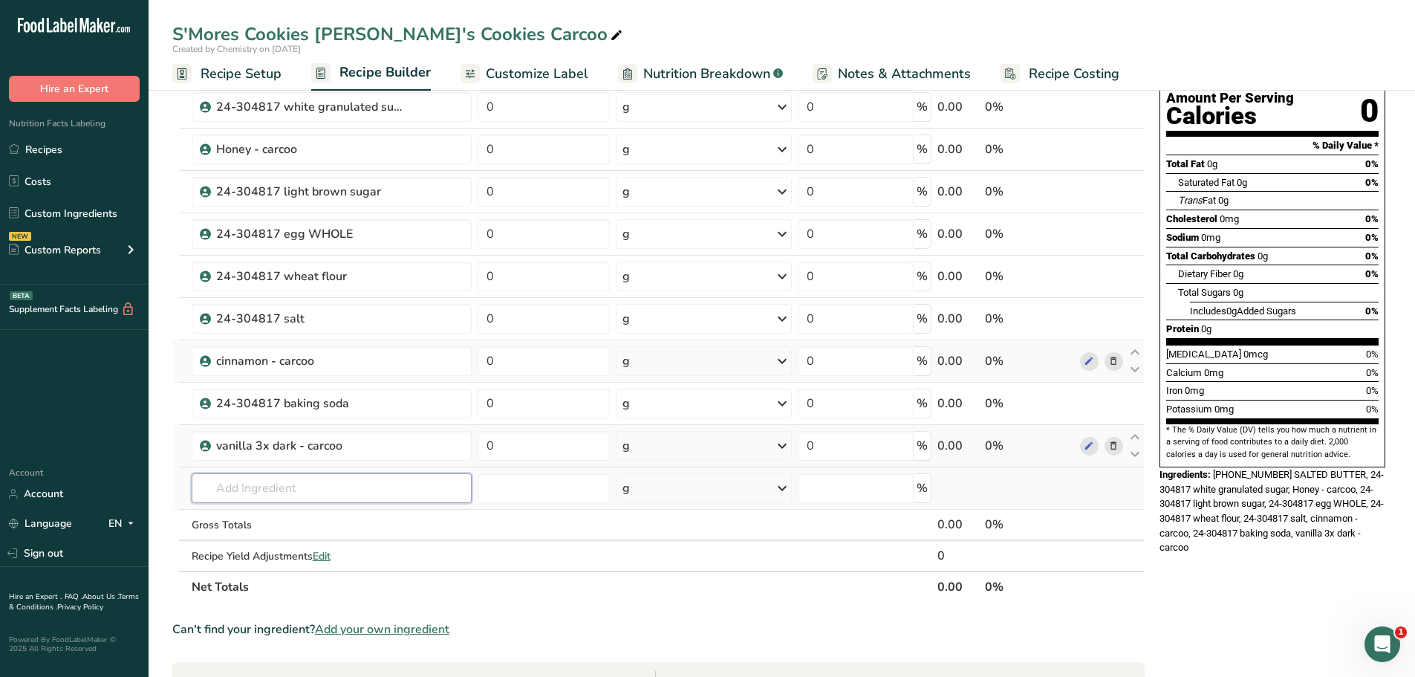
click at [335, 478] on input "text" at bounding box center [332, 488] width 280 height 30
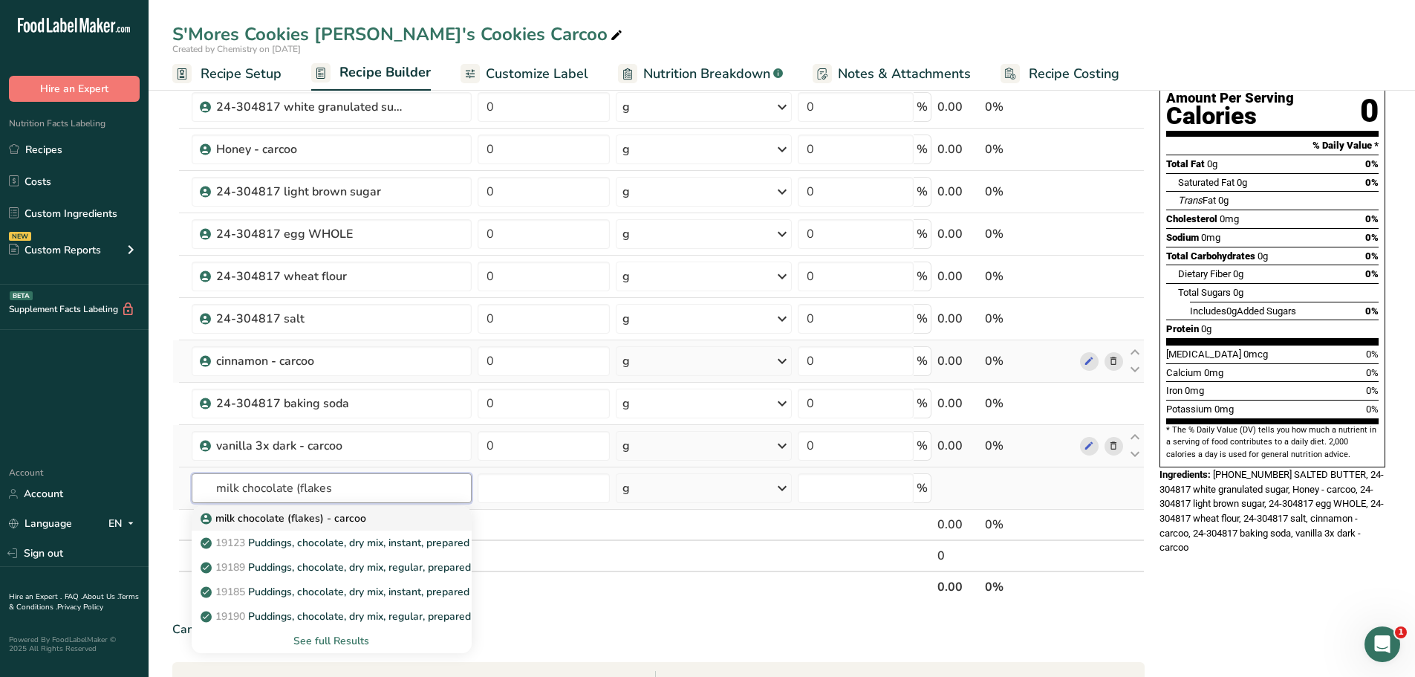
type input "milk chocolate (flakes"
click at [342, 516] on p "milk chocolate (flakes) - carcoo" at bounding box center [285, 518] width 163 height 16
type input "milk chocolate (flakes) - carcoo"
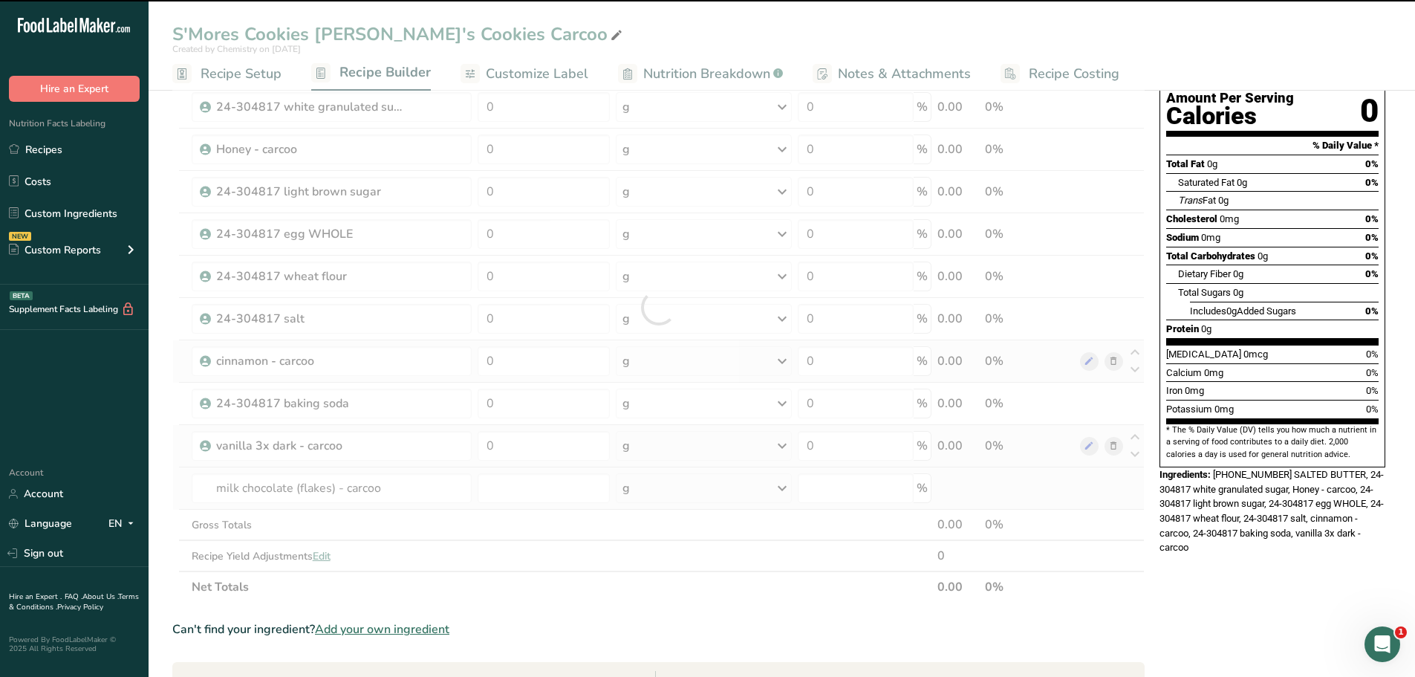
type input "0"
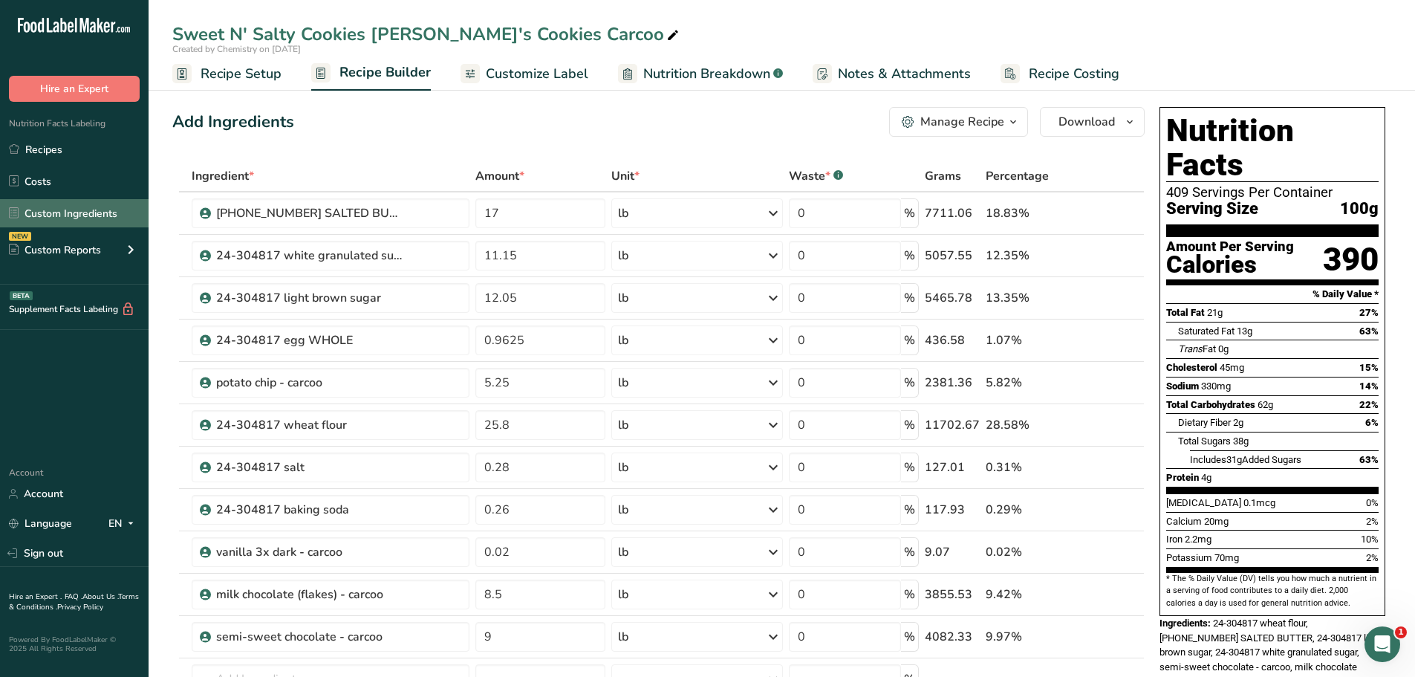
click at [86, 206] on link "Custom Ingredients" at bounding box center [74, 213] width 149 height 28
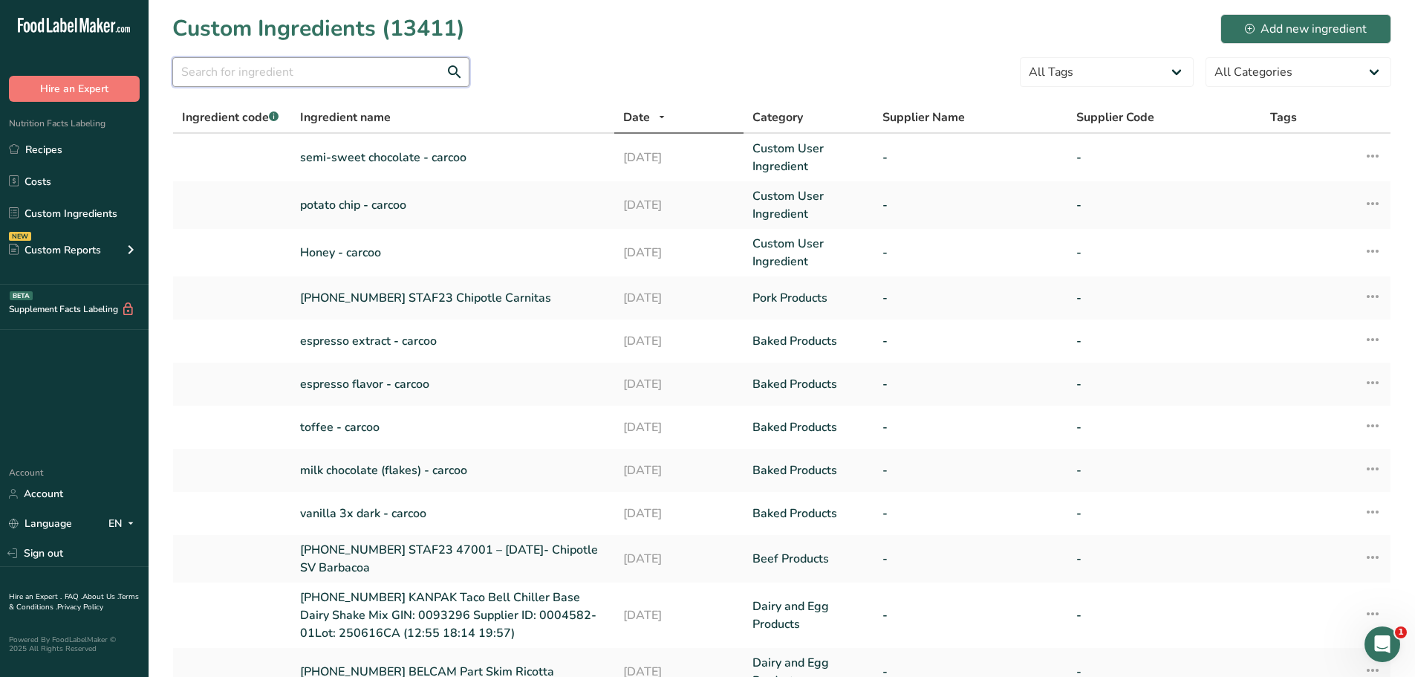
click at [322, 76] on input "text" at bounding box center [320, 72] width 297 height 30
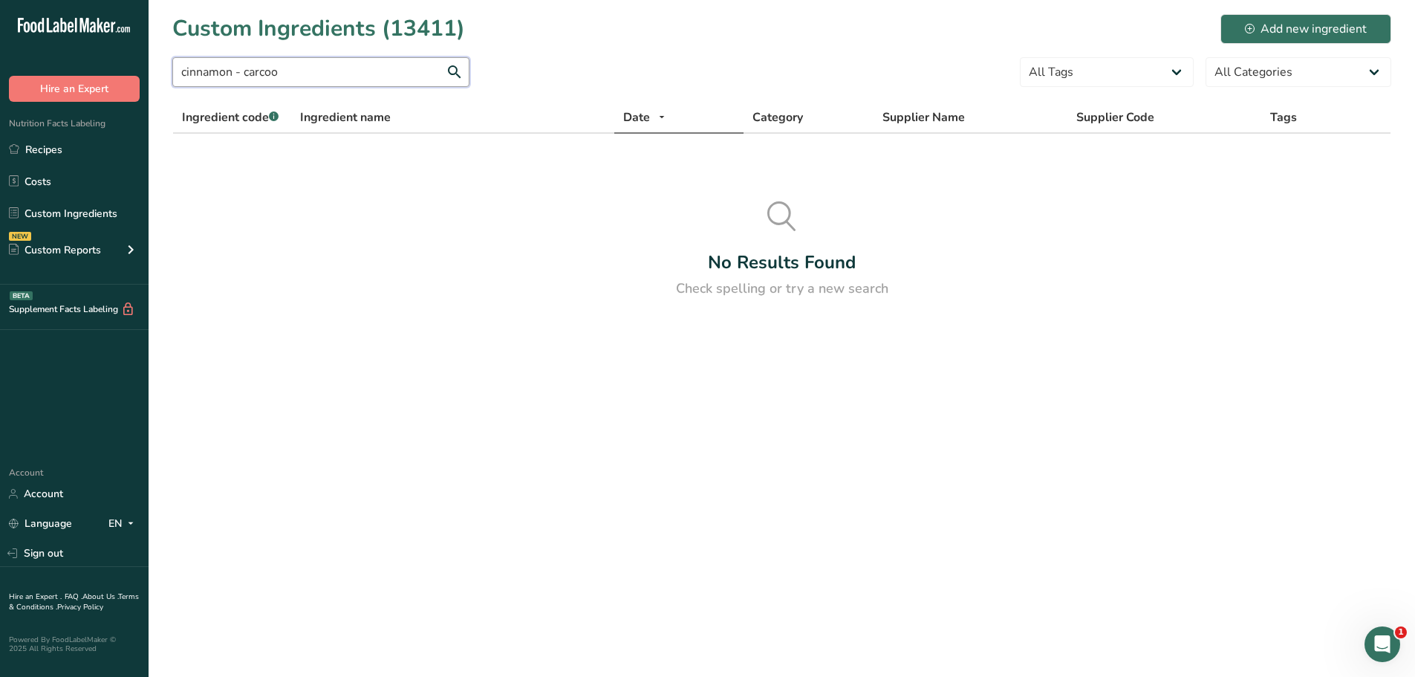
type input "cinnamon - carcoo"
click at [1316, 34] on div "Add new ingredient" at bounding box center [1306, 29] width 122 height 18
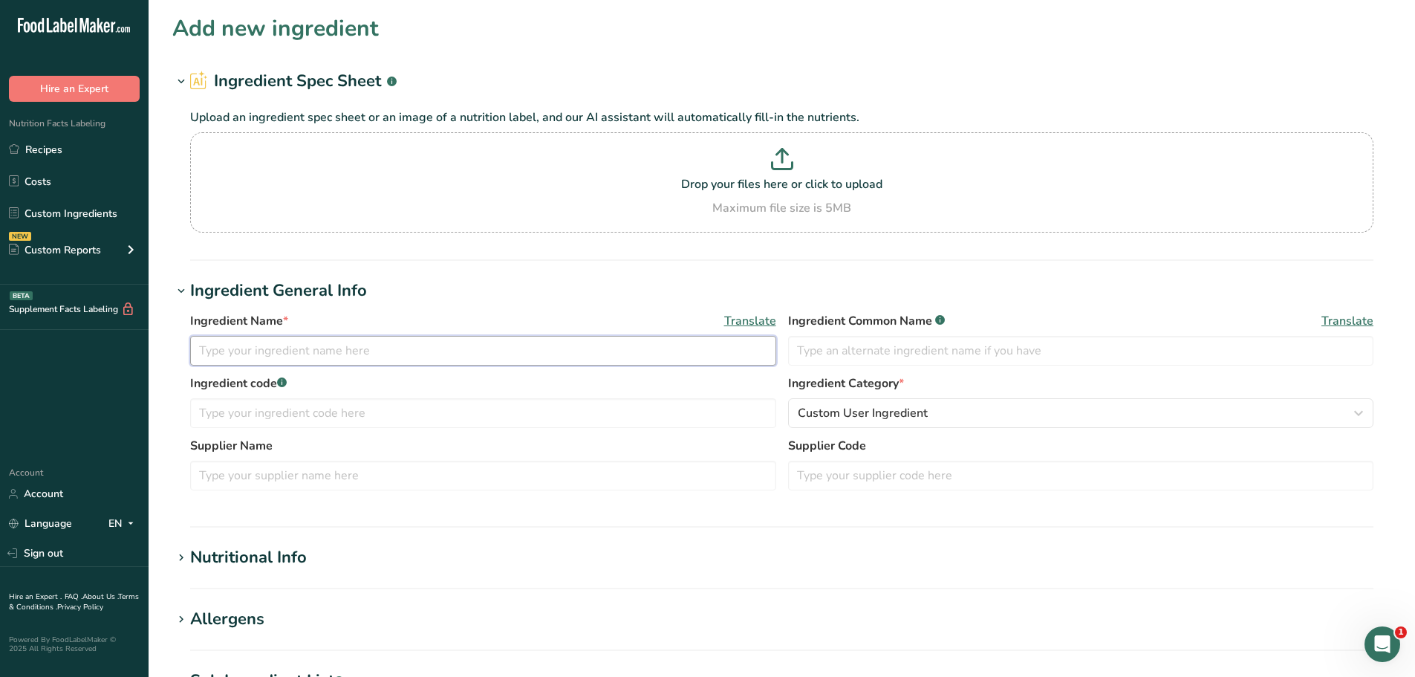
click at [338, 358] on input "text" at bounding box center [483, 351] width 586 height 30
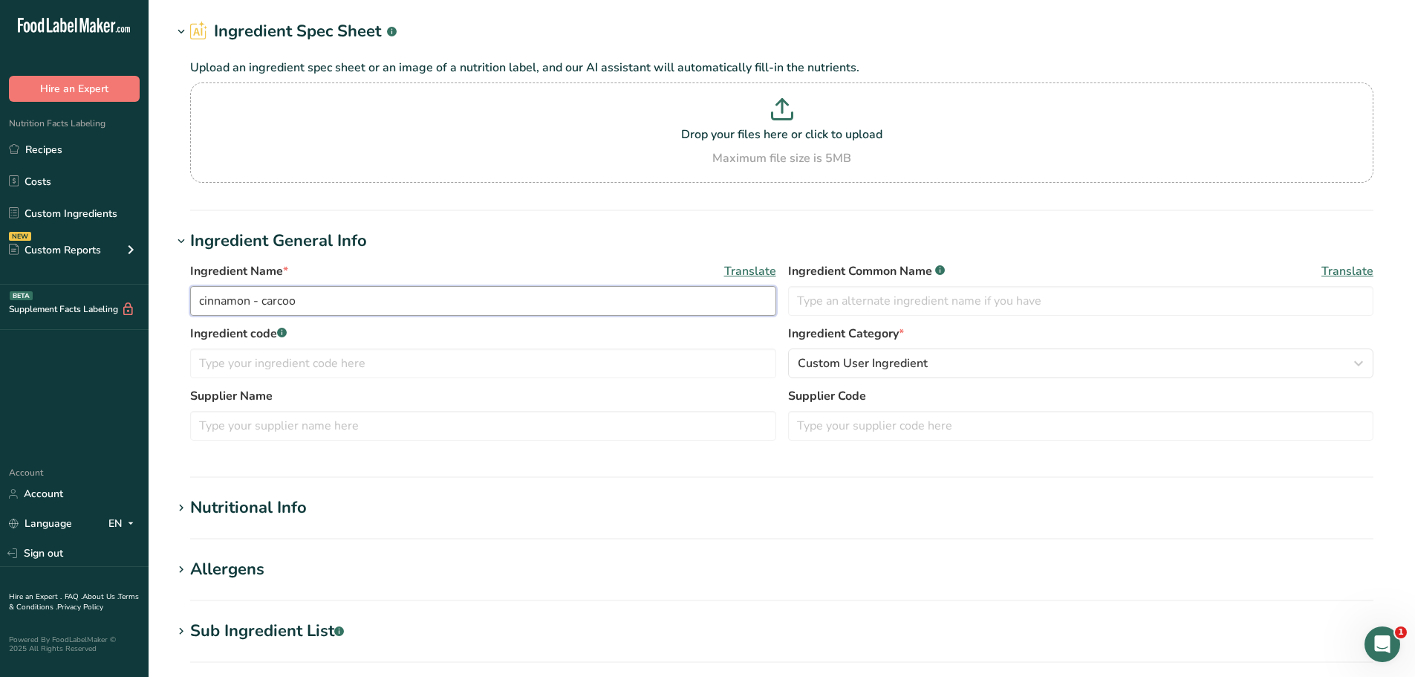
scroll to position [149, 0]
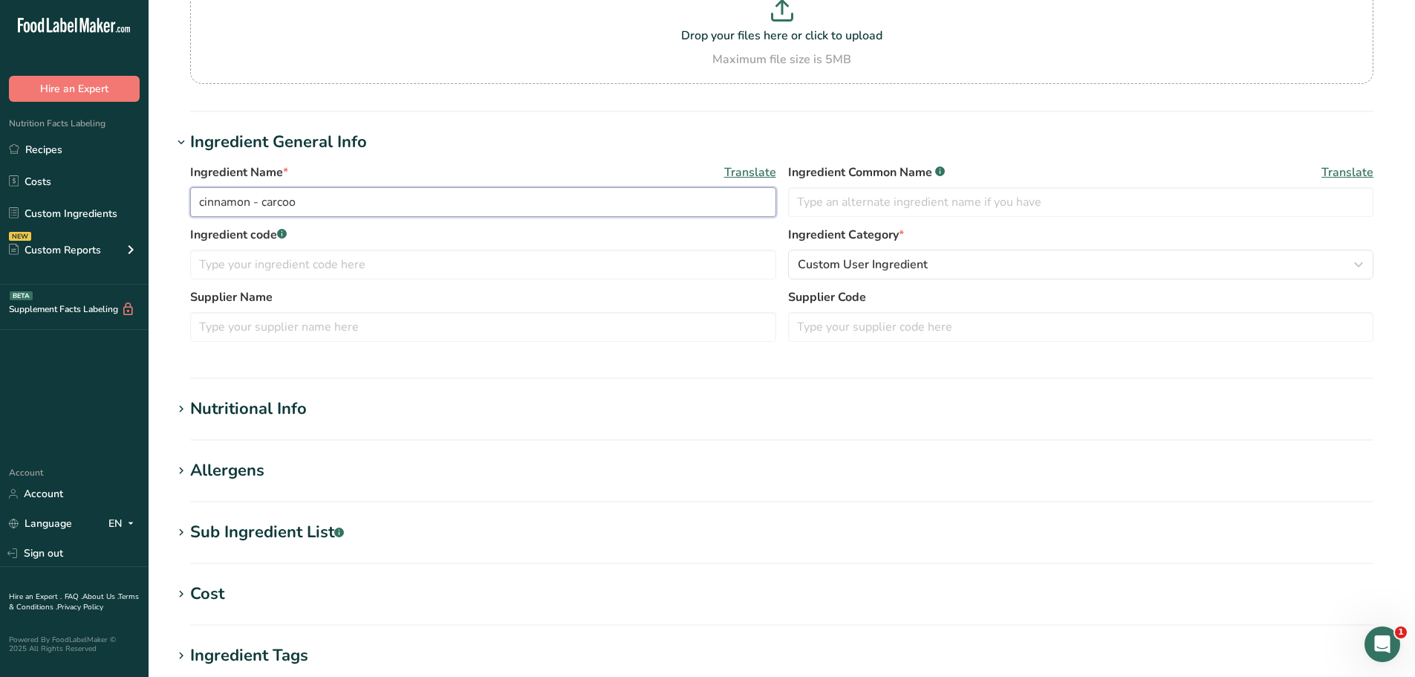
type input "cinnamon - carcoo"
click at [349, 400] on h1 "Nutritional Info" at bounding box center [781, 409] width 1219 height 25
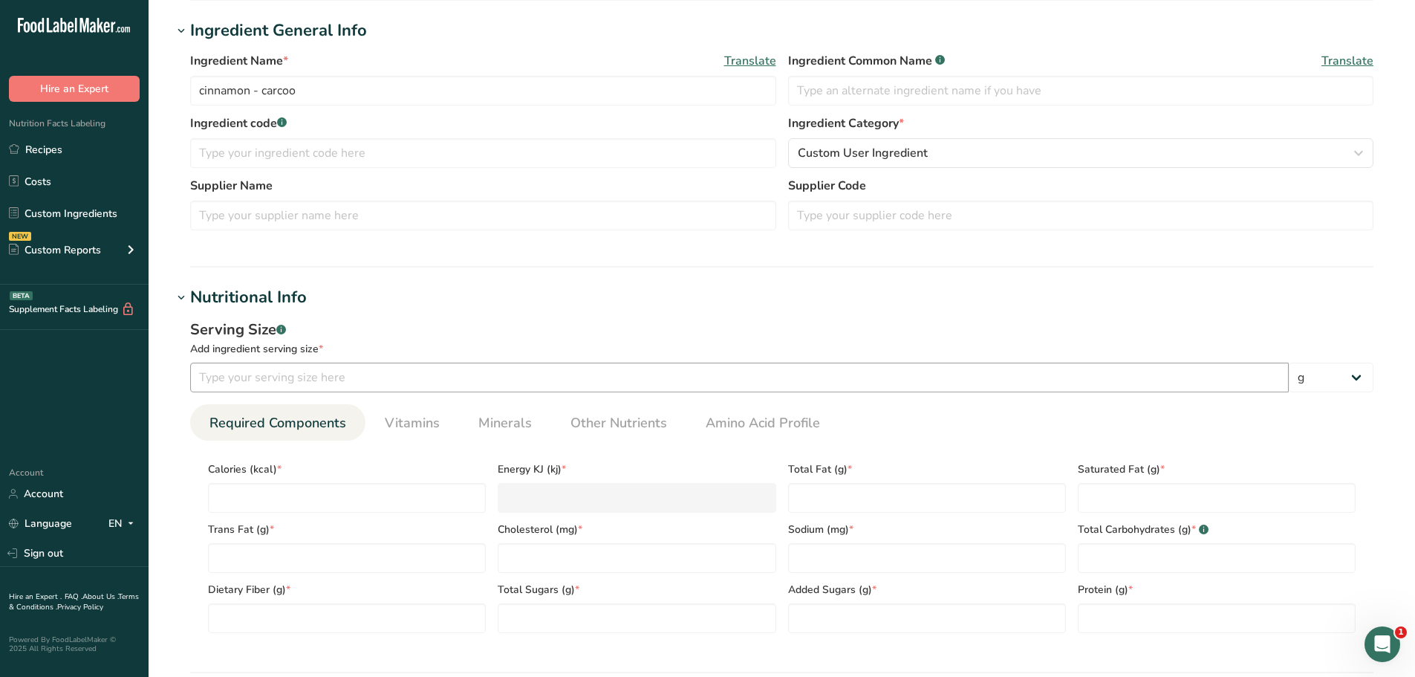
scroll to position [297, 0]
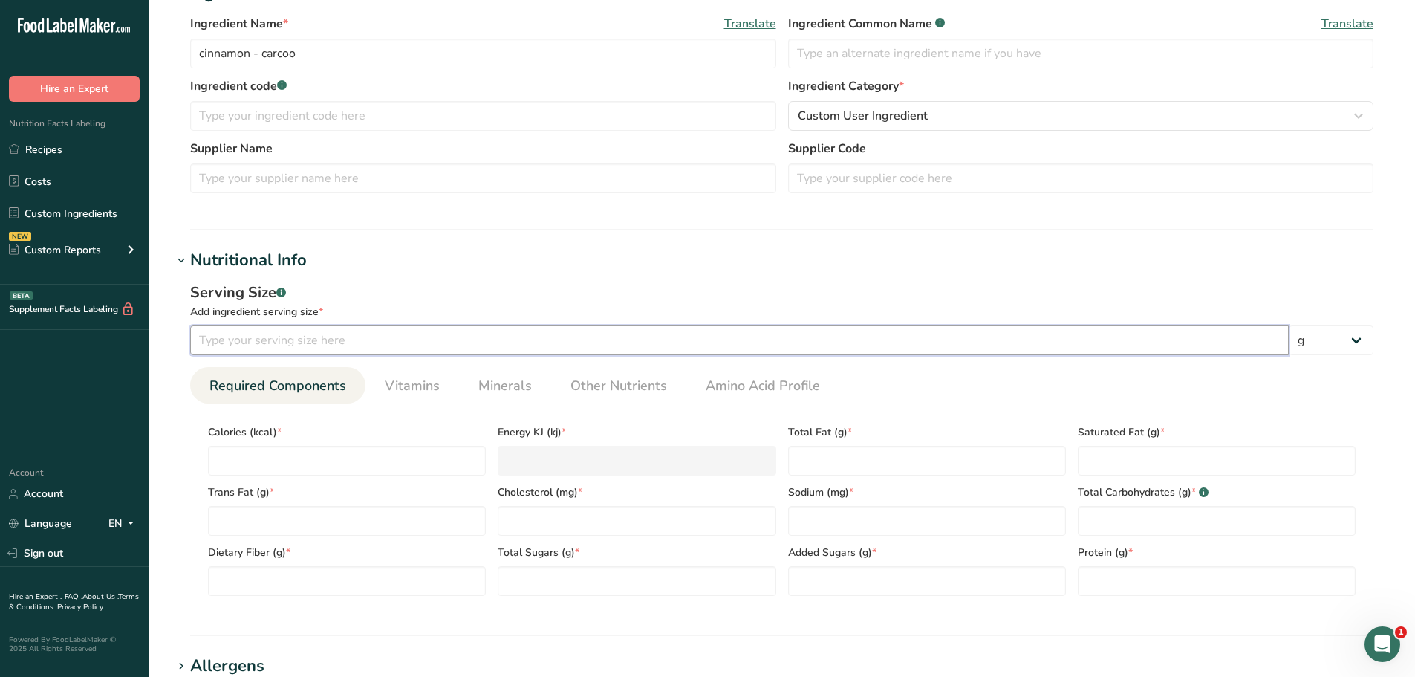
click at [339, 346] on input "number" at bounding box center [739, 340] width 1099 height 30
type input "100"
click at [327, 443] on div "Calories (kcal) *" at bounding box center [347, 445] width 290 height 60
click at [327, 451] on input "number" at bounding box center [347, 461] width 278 height 30
type input "2"
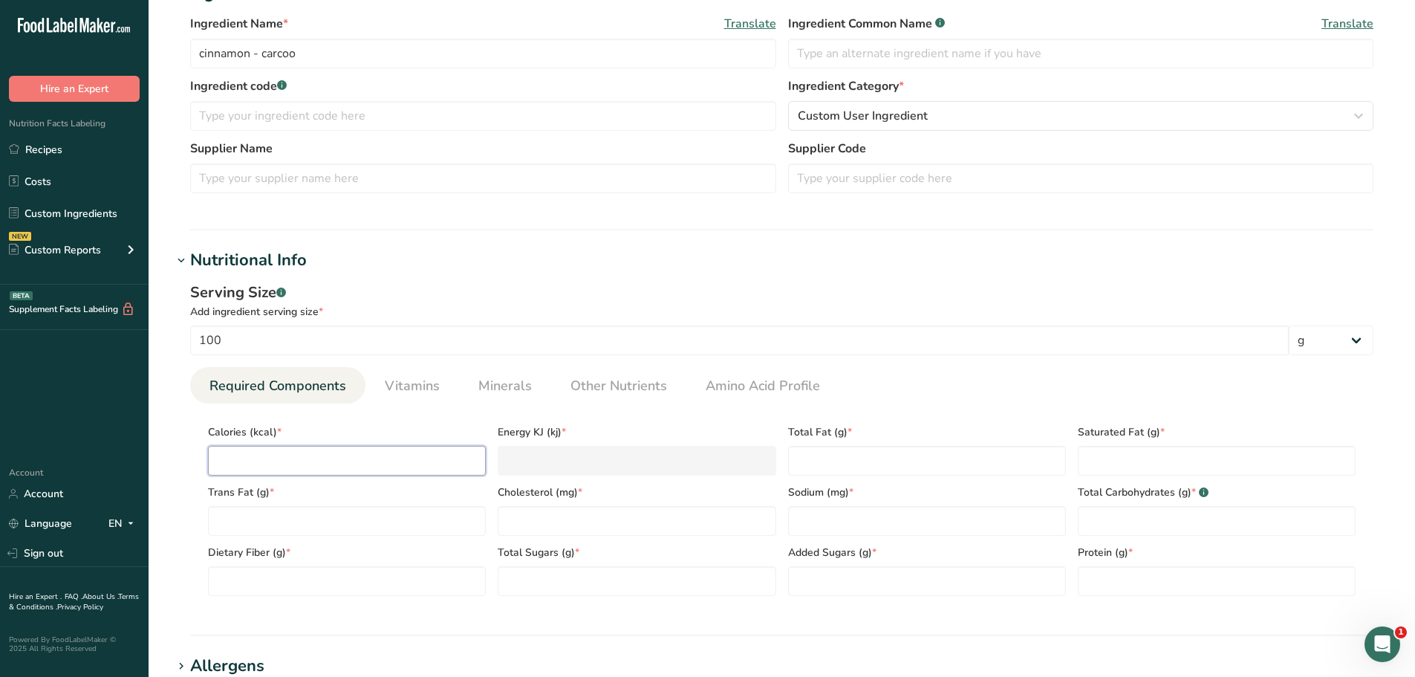
type KJ "8.4"
type input "26"
type KJ "108.8"
type input "261"
type KJ "1092"
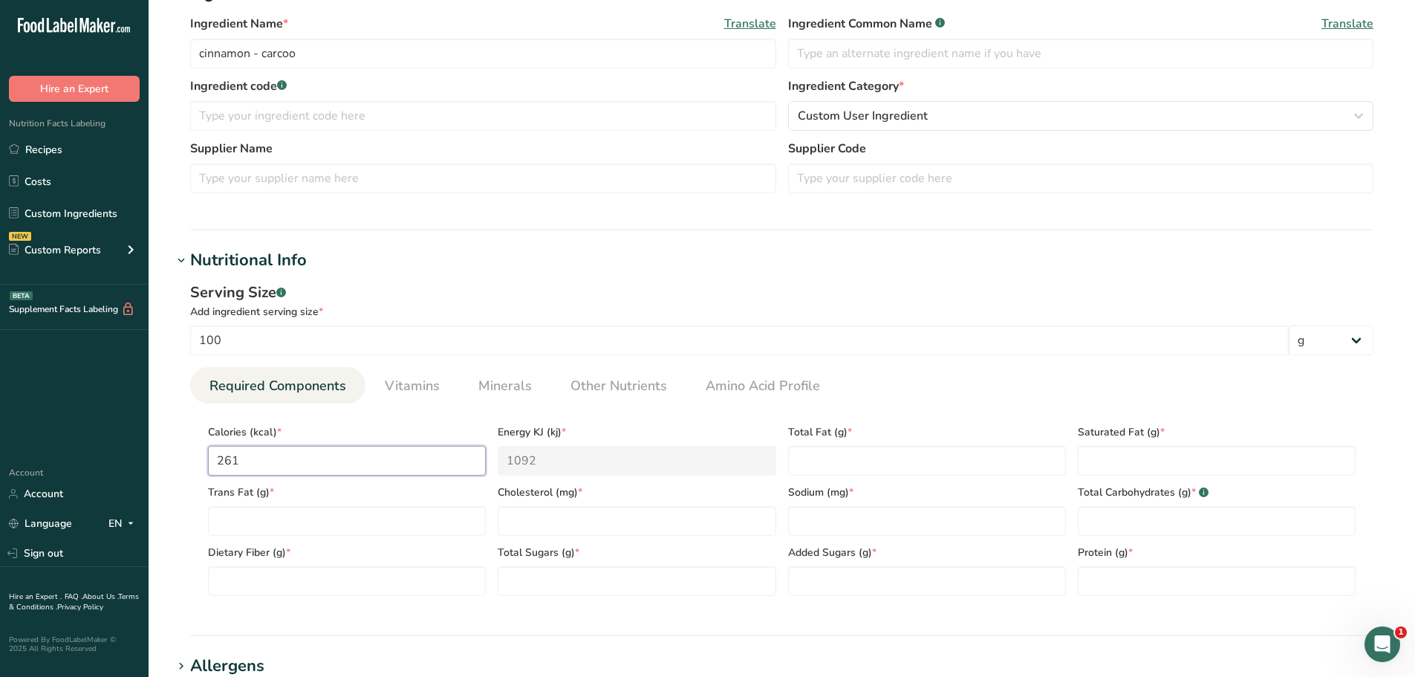
type input "261"
type Fat "3.19"
type Fat "0"
type input "0"
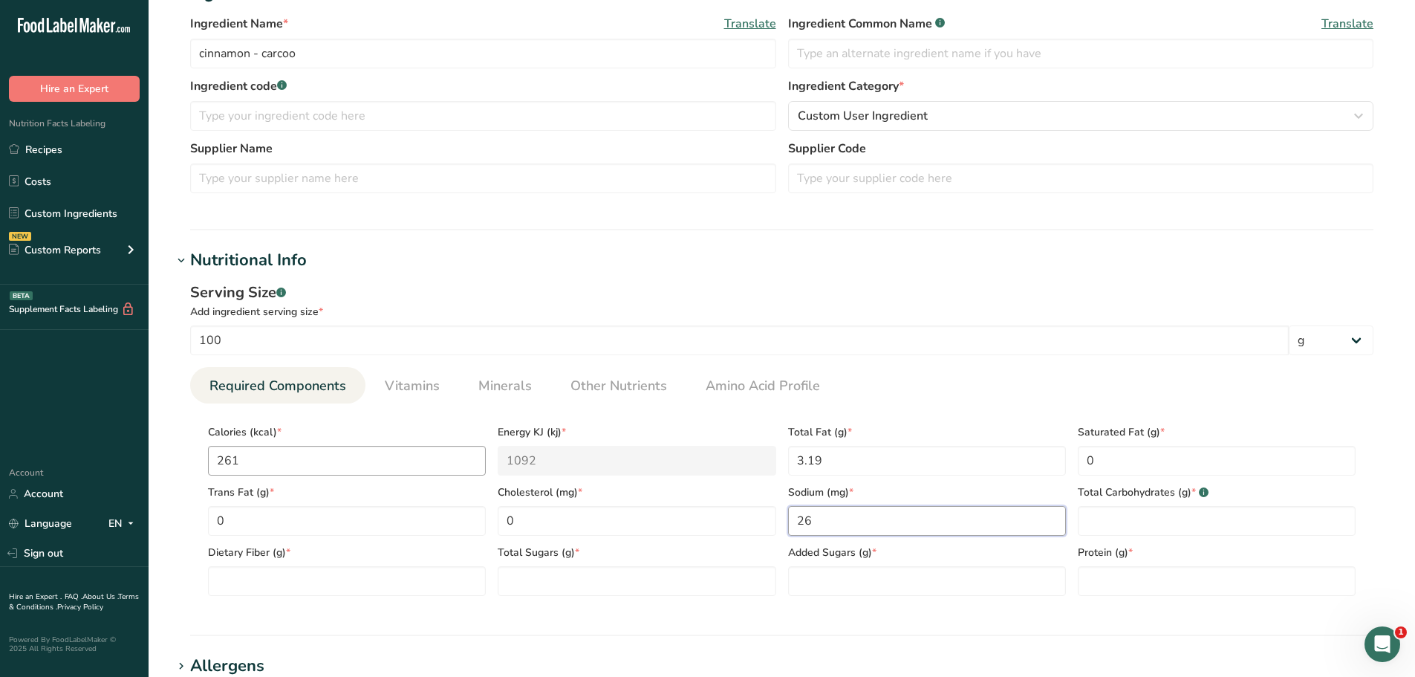
type input "26"
type Carbohydrates "79.85"
type Fiber "54.3"
type Sugars "2.17"
type Sugars "0"
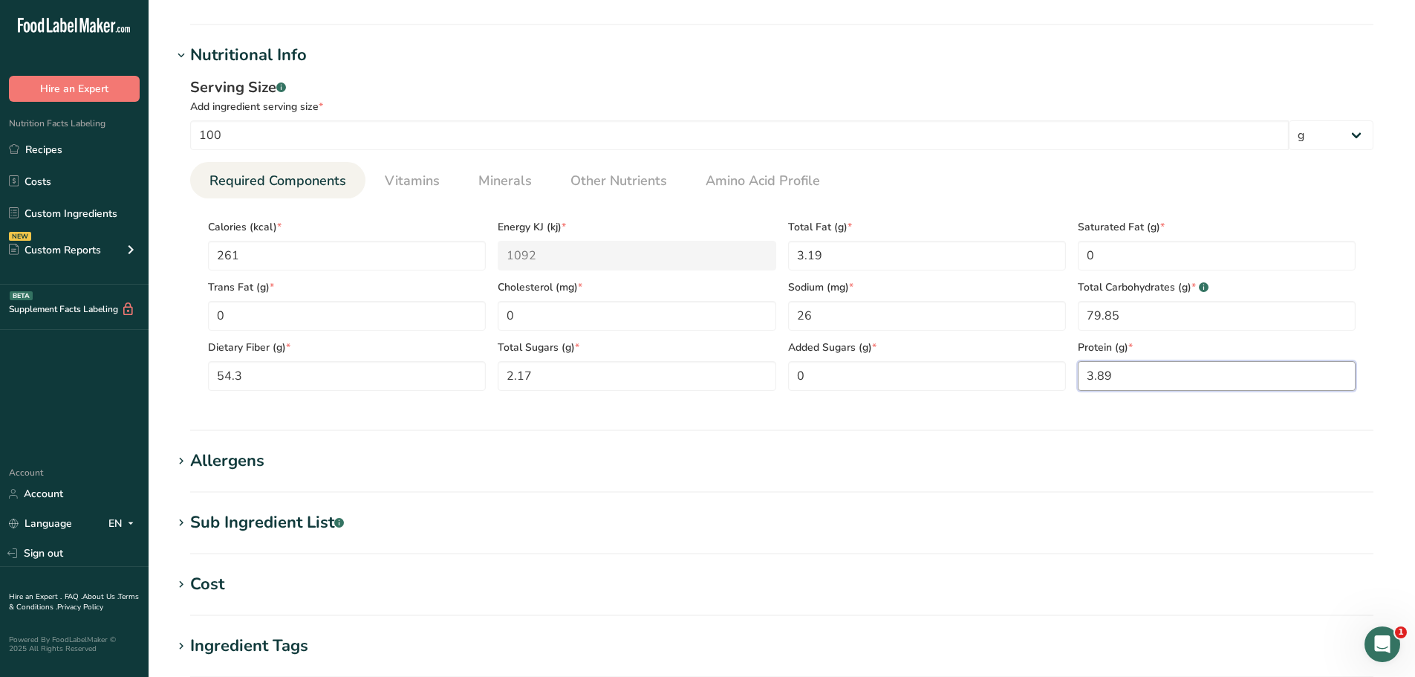
scroll to position [520, 0]
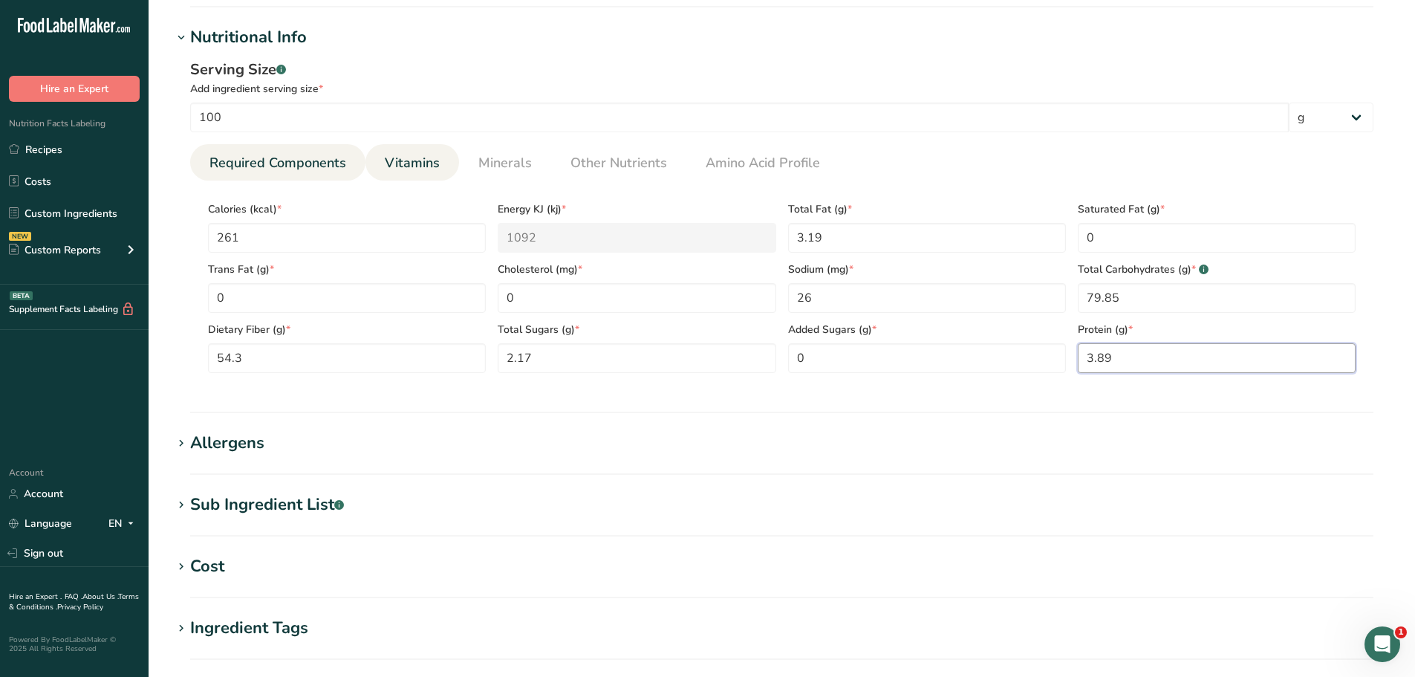
type input "3.89"
click at [400, 172] on span "Vitamins" at bounding box center [412, 163] width 55 height 20
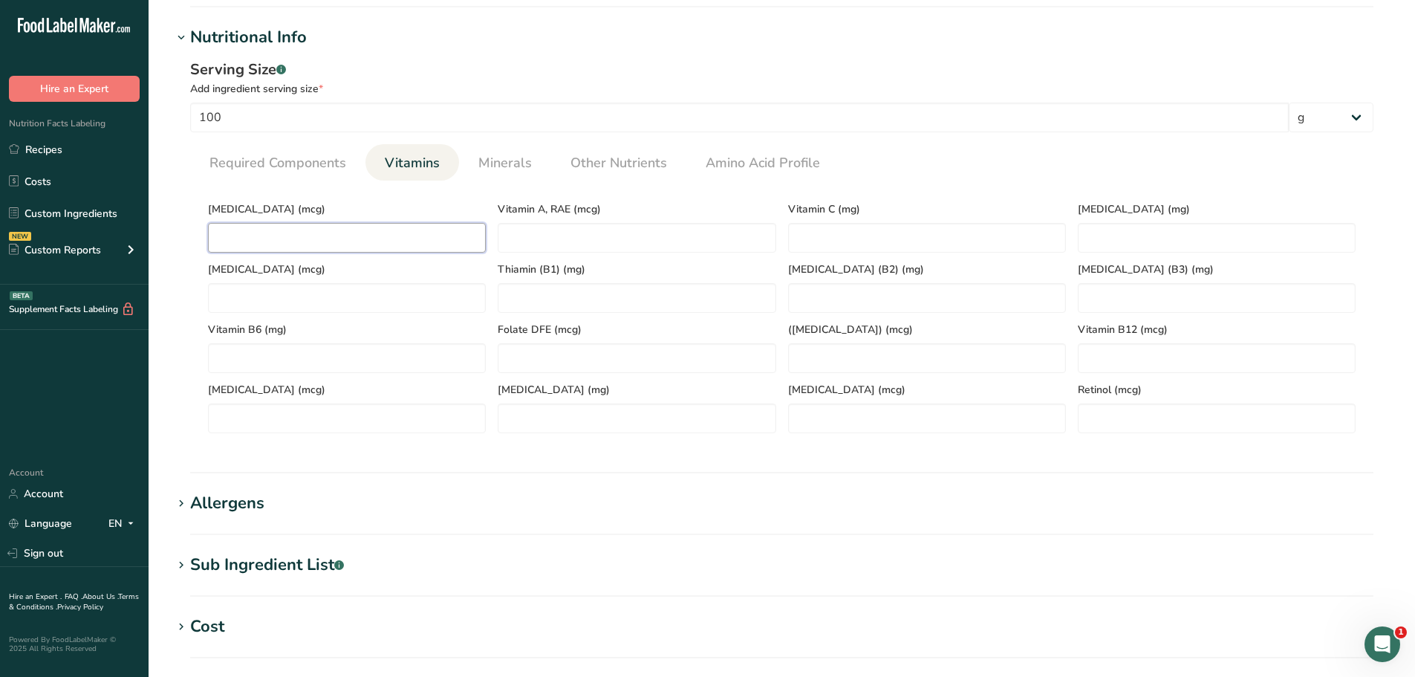
click at [364, 241] on D "number" at bounding box center [347, 238] width 278 height 30
type D "0"
click at [709, 244] on RAE "number" at bounding box center [637, 238] width 278 height 30
type RAE "14"
click at [854, 248] on C "number" at bounding box center [927, 238] width 278 height 30
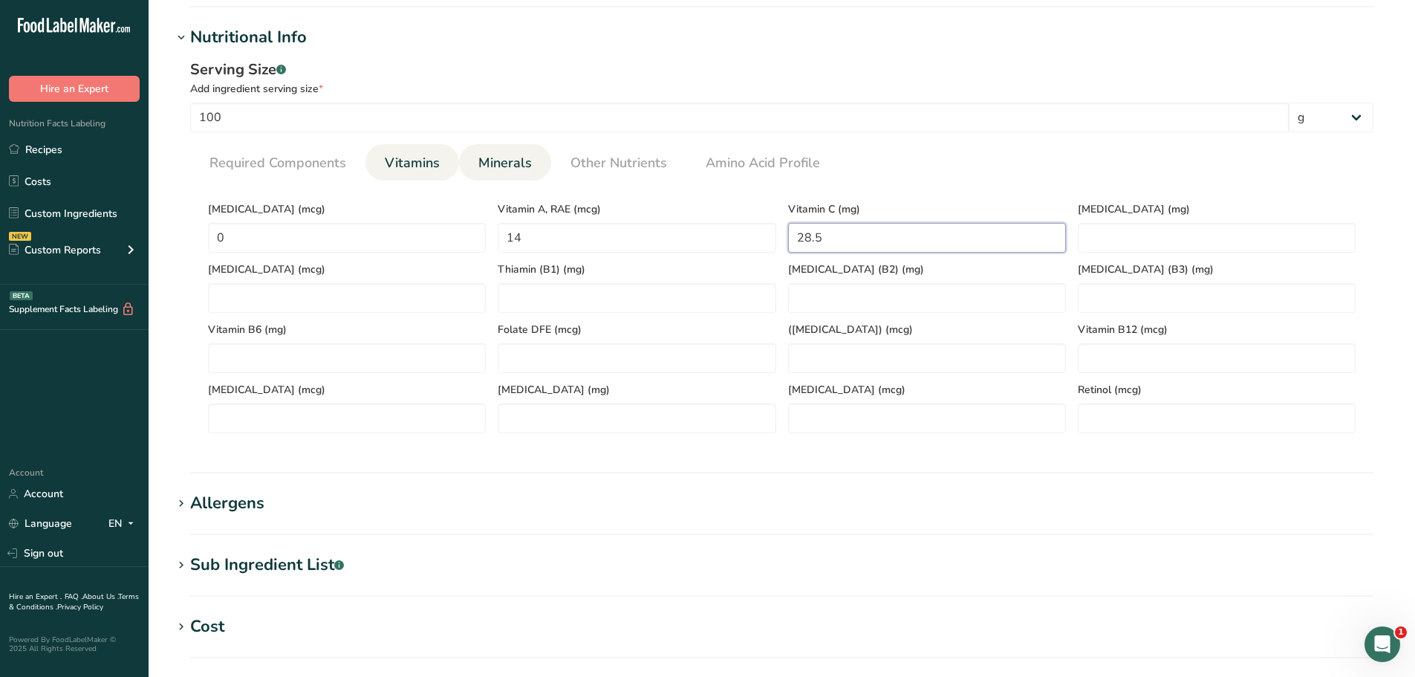
type C "28.5"
click at [508, 165] on span "Minerals" at bounding box center [504, 163] width 53 height 20
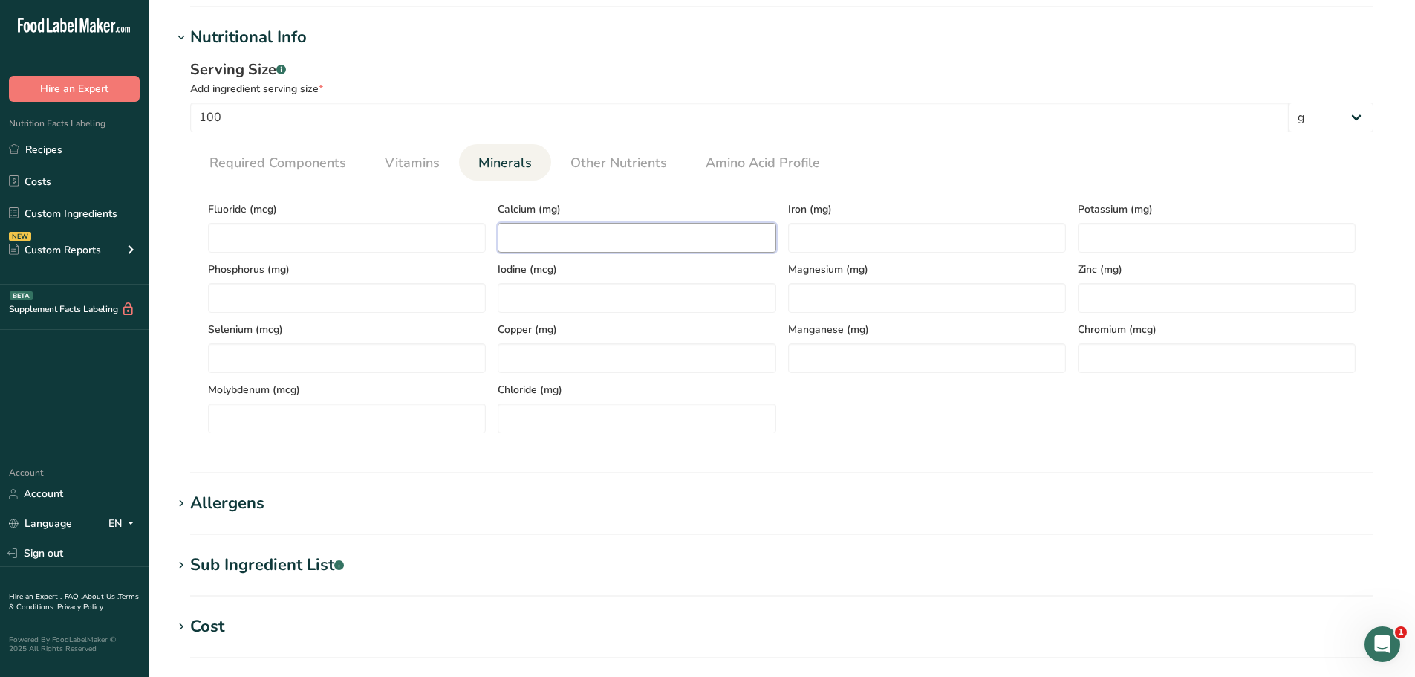
click at [580, 229] on input "number" at bounding box center [637, 238] width 278 height 30
type input "1228"
click at [959, 242] on input "number" at bounding box center [927, 238] width 278 height 30
type input "38.07"
click at [1099, 244] on input "number" at bounding box center [1217, 238] width 278 height 30
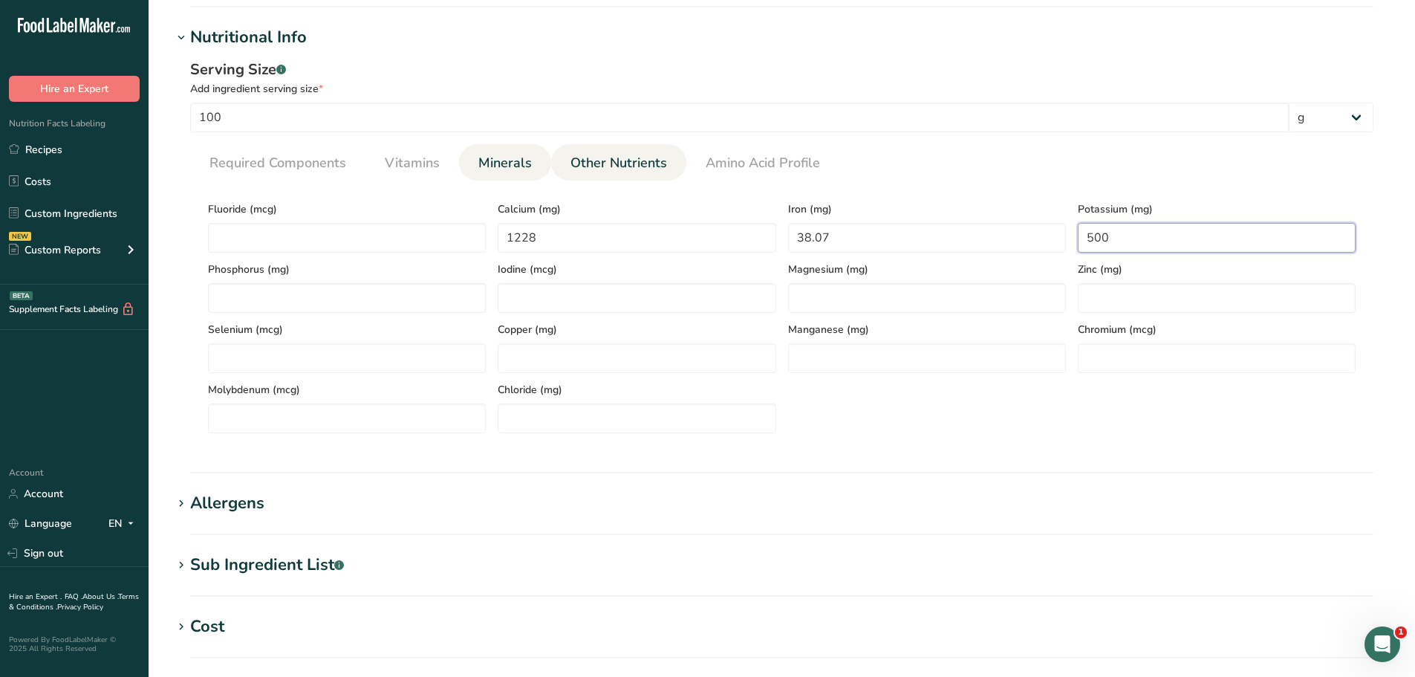
type input "500"
click at [601, 159] on span "Other Nutrients" at bounding box center [619, 163] width 97 height 20
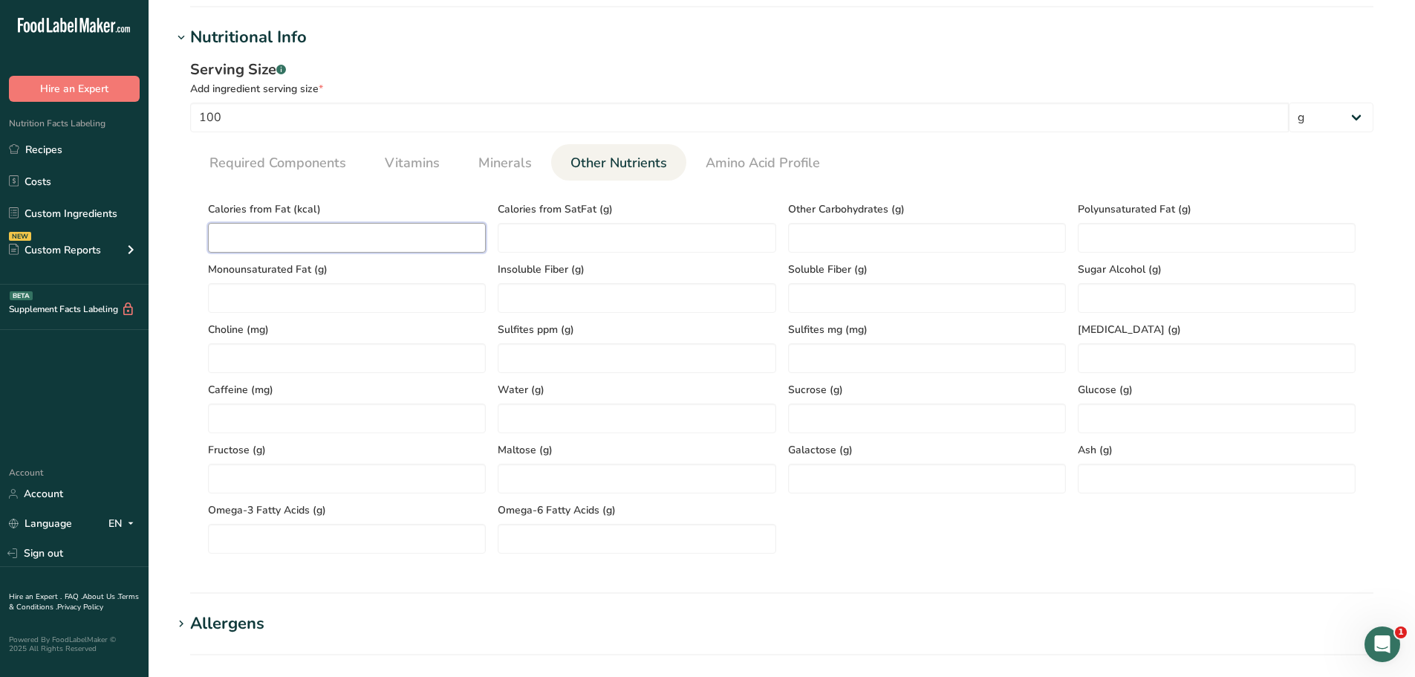
click at [319, 239] on Fat "number" at bounding box center [347, 238] width 278 height 30
type Fat "261"
click at [1247, 484] on input "number" at bounding box center [1217, 479] width 278 height 30
click at [257, 169] on span "Required Components" at bounding box center [277, 163] width 137 height 20
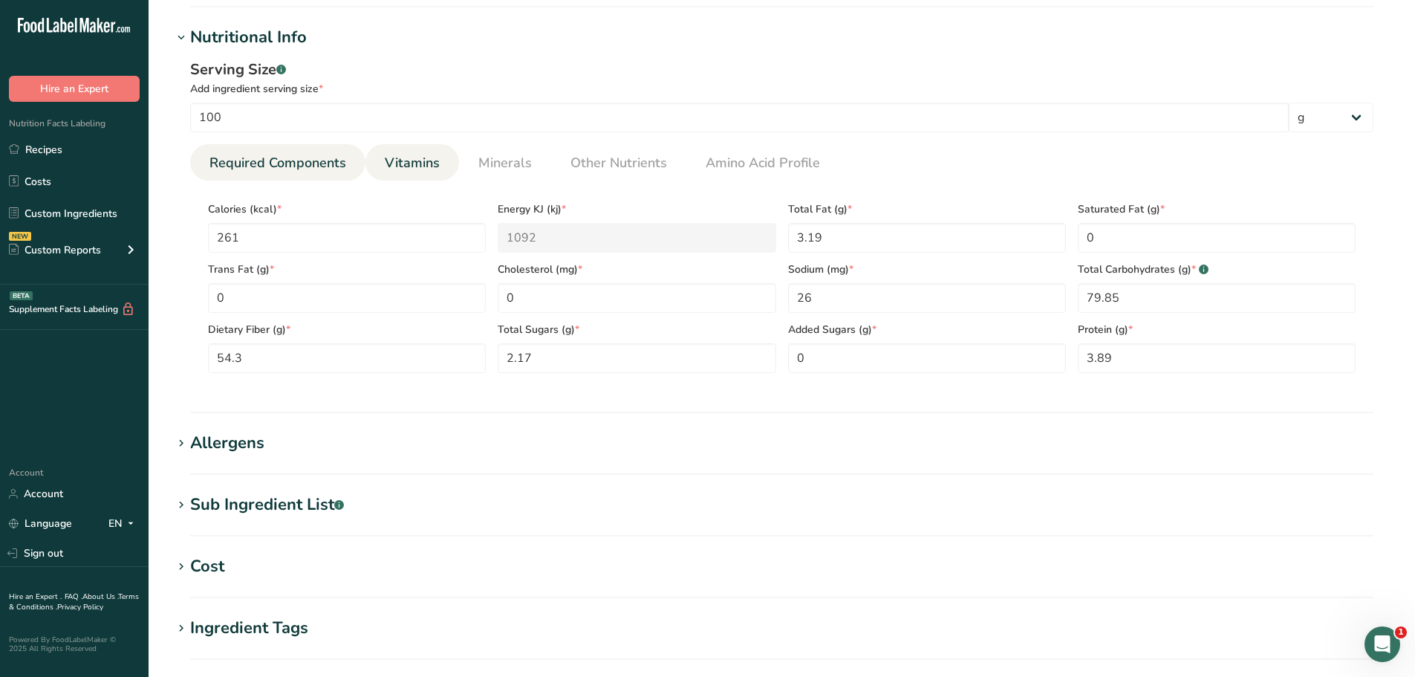
click at [403, 157] on span "Vitamins" at bounding box center [412, 163] width 55 height 20
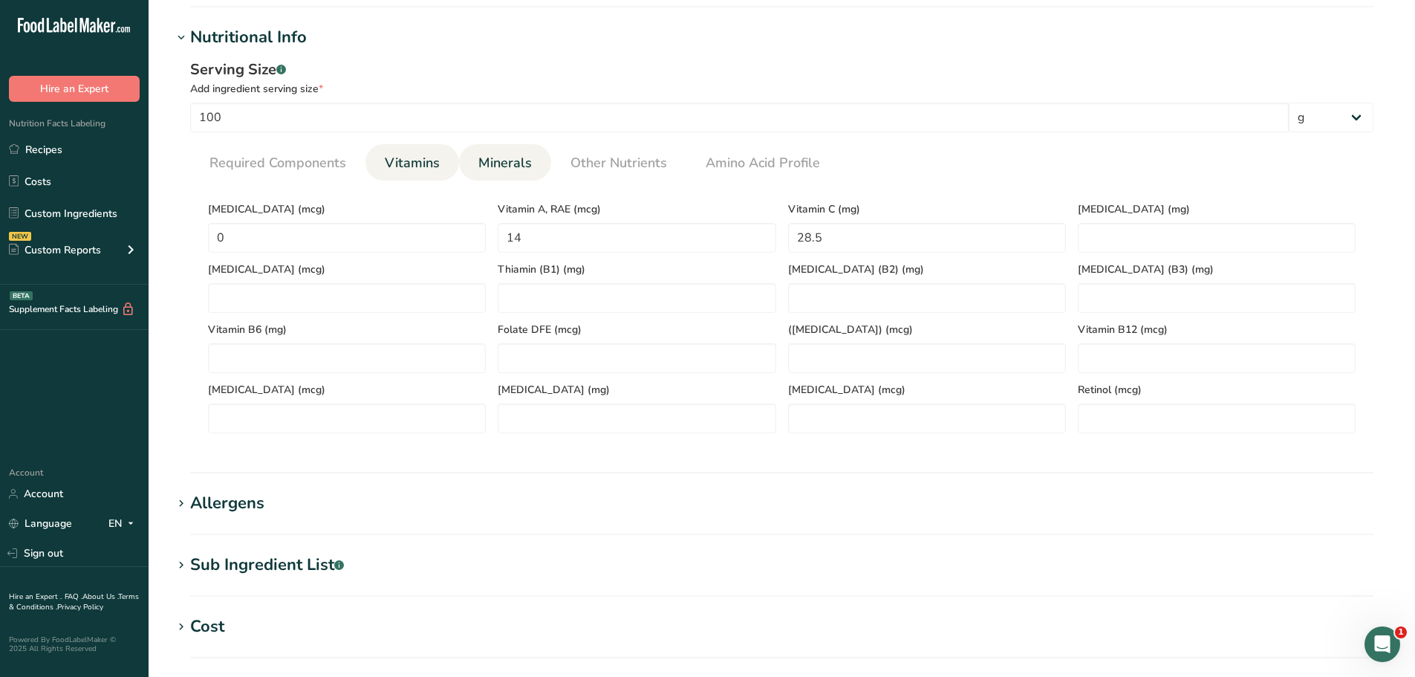
click at [479, 166] on span "Minerals" at bounding box center [504, 163] width 53 height 20
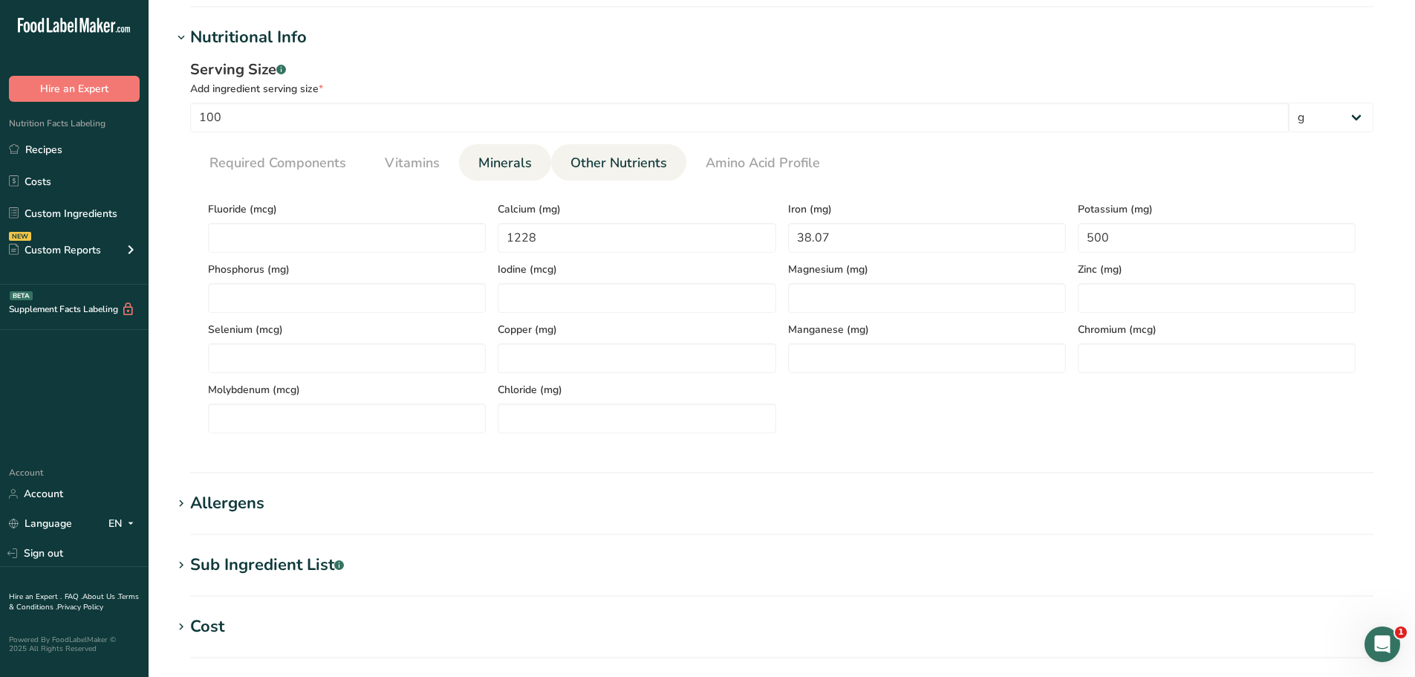
click at [634, 156] on span "Other Nutrients" at bounding box center [619, 163] width 97 height 20
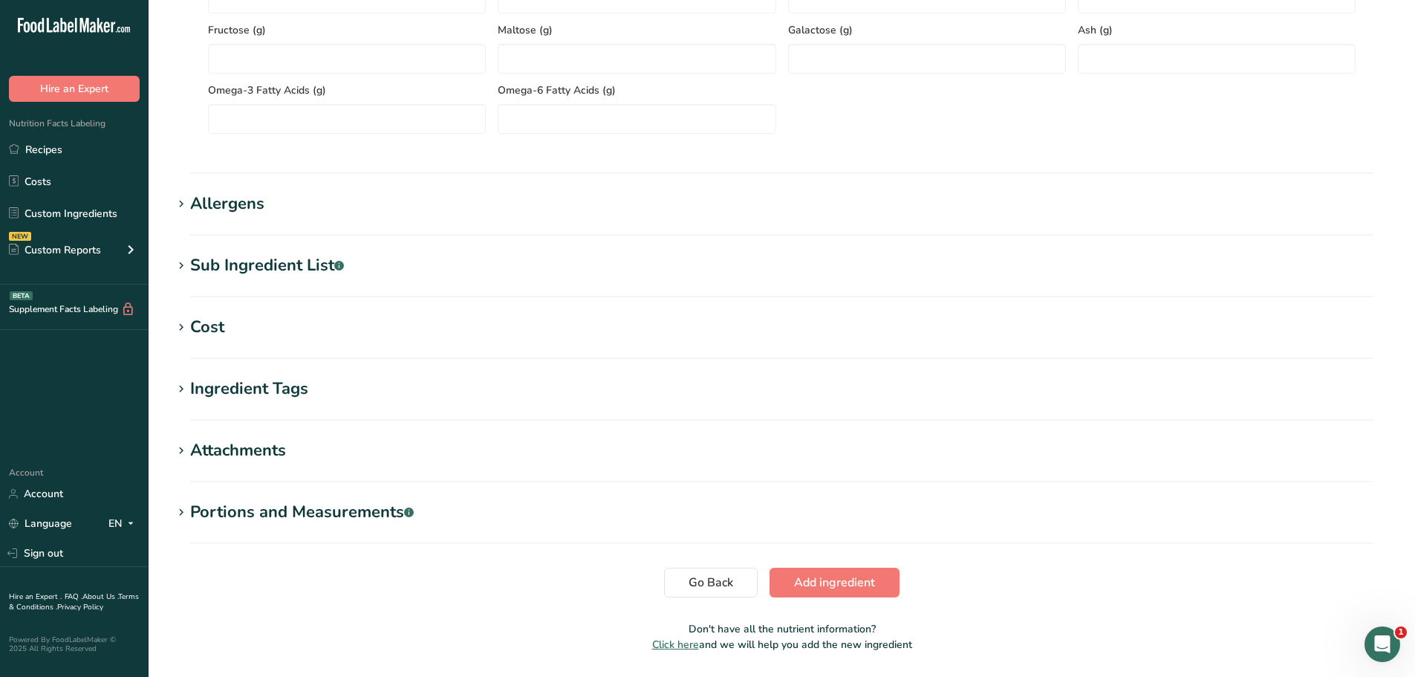
scroll to position [987, 0]
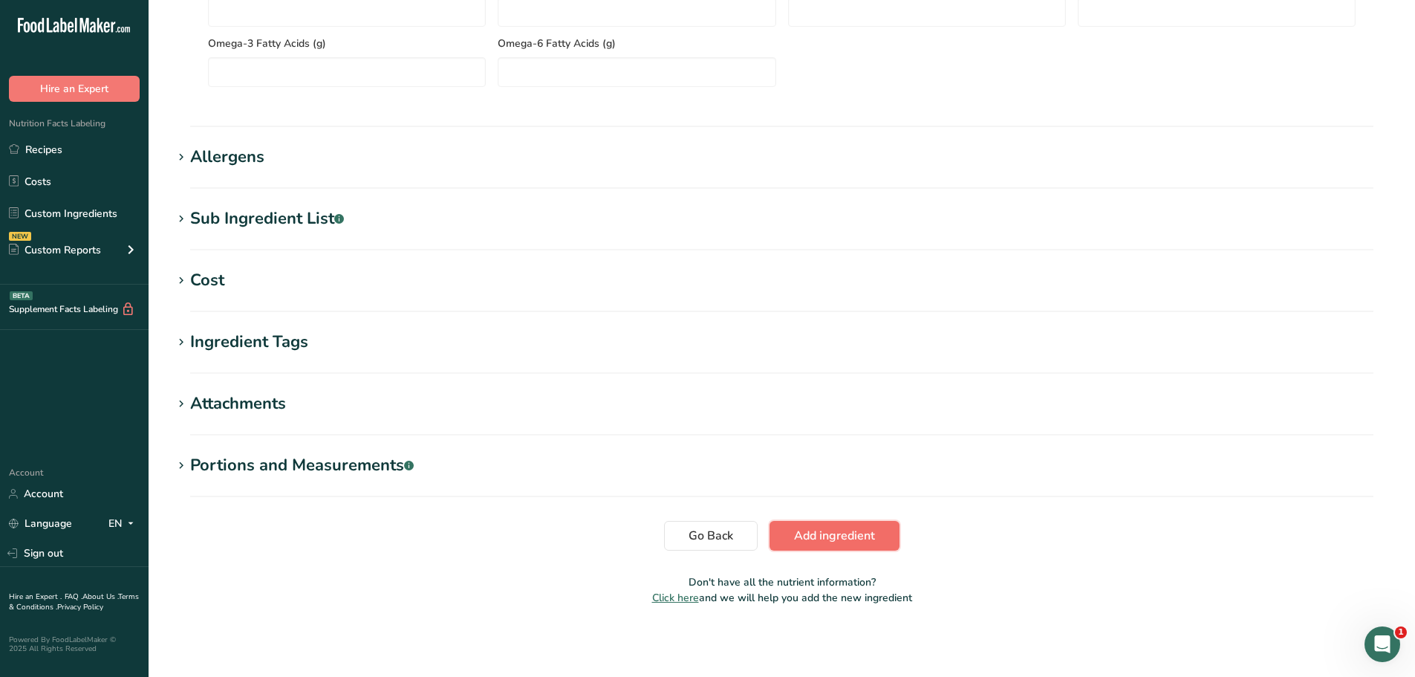
click at [850, 527] on span "Add ingredient" at bounding box center [834, 536] width 81 height 18
